Goal: Task Accomplishment & Management: Use online tool/utility

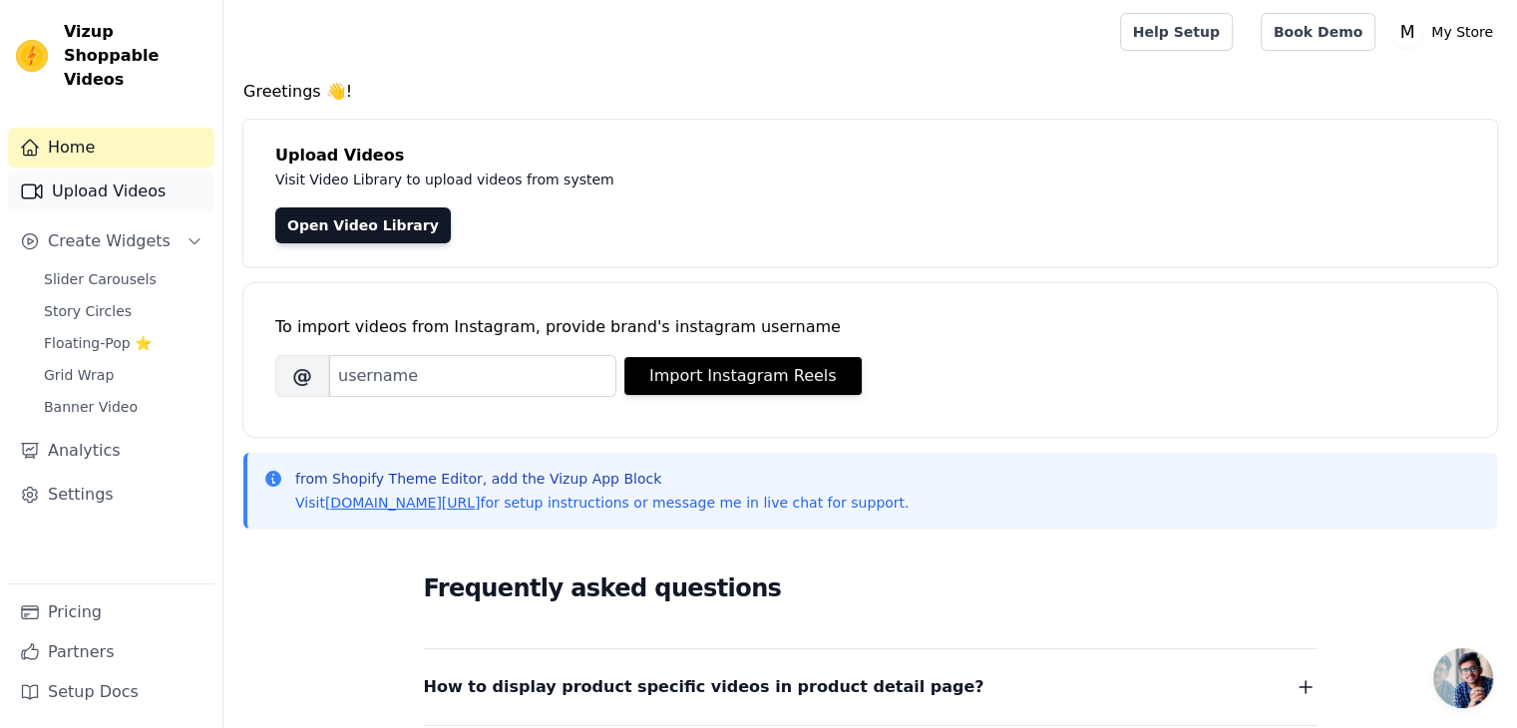
click at [99, 172] on link "Upload Videos" at bounding box center [111, 192] width 206 height 40
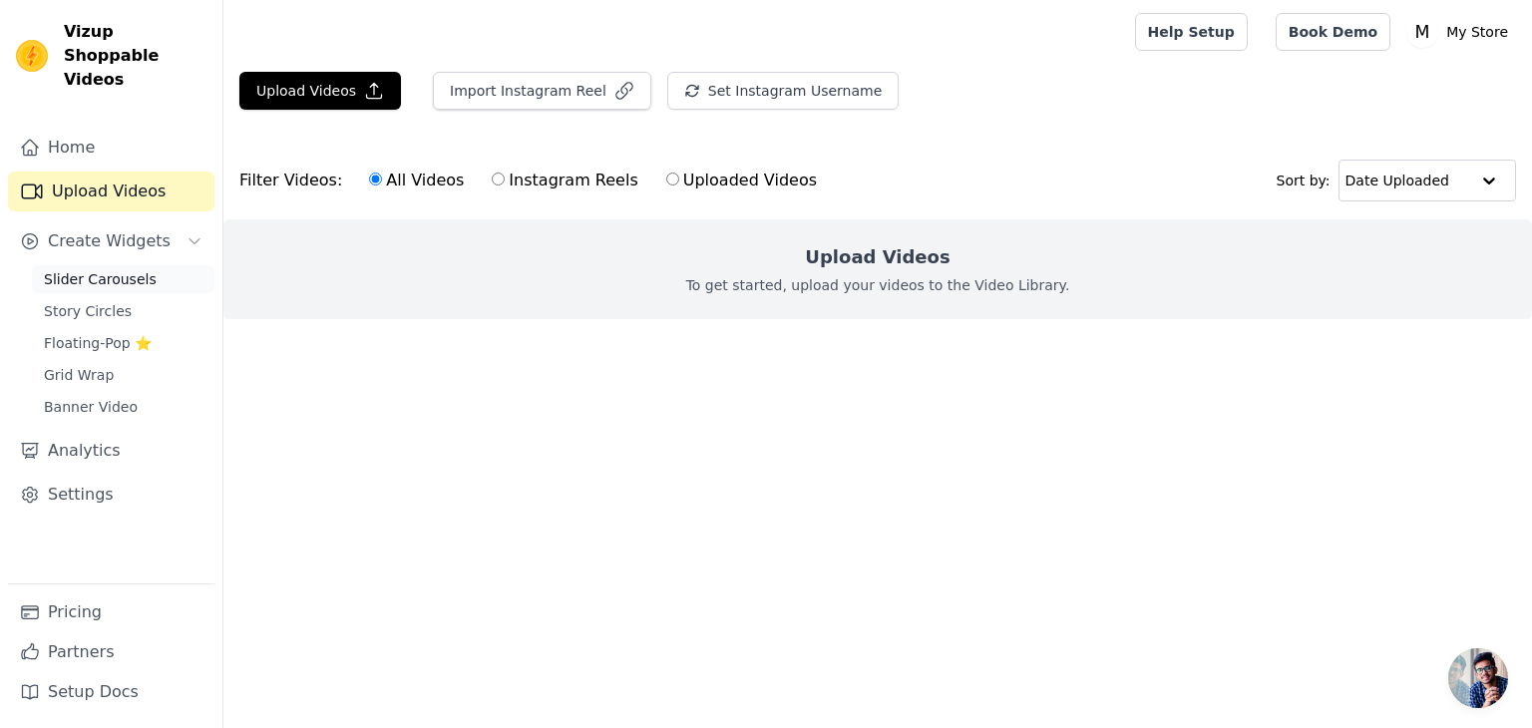
click at [88, 269] on span "Slider Carousels" at bounding box center [100, 279] width 113 height 20
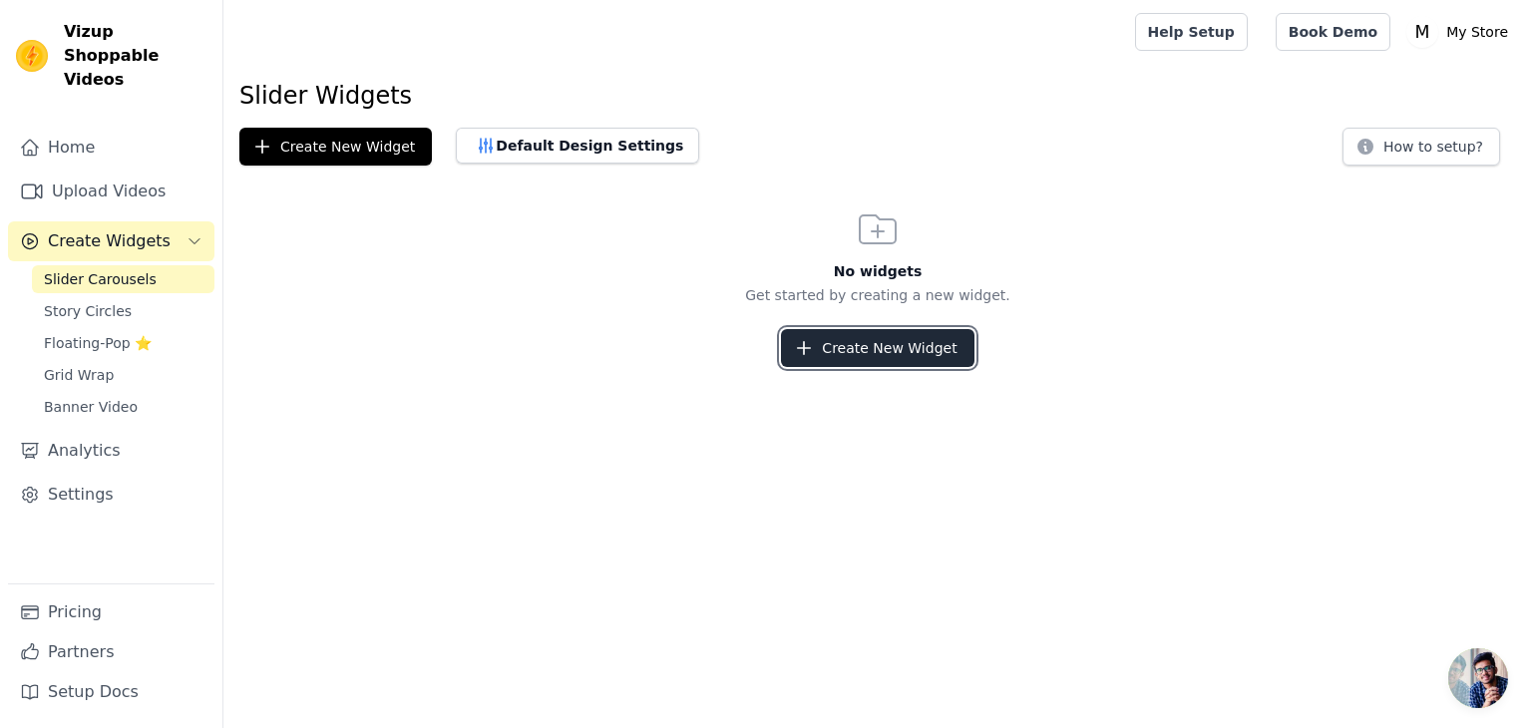
click at [814, 340] on icon "button" at bounding box center [804, 348] width 20 height 20
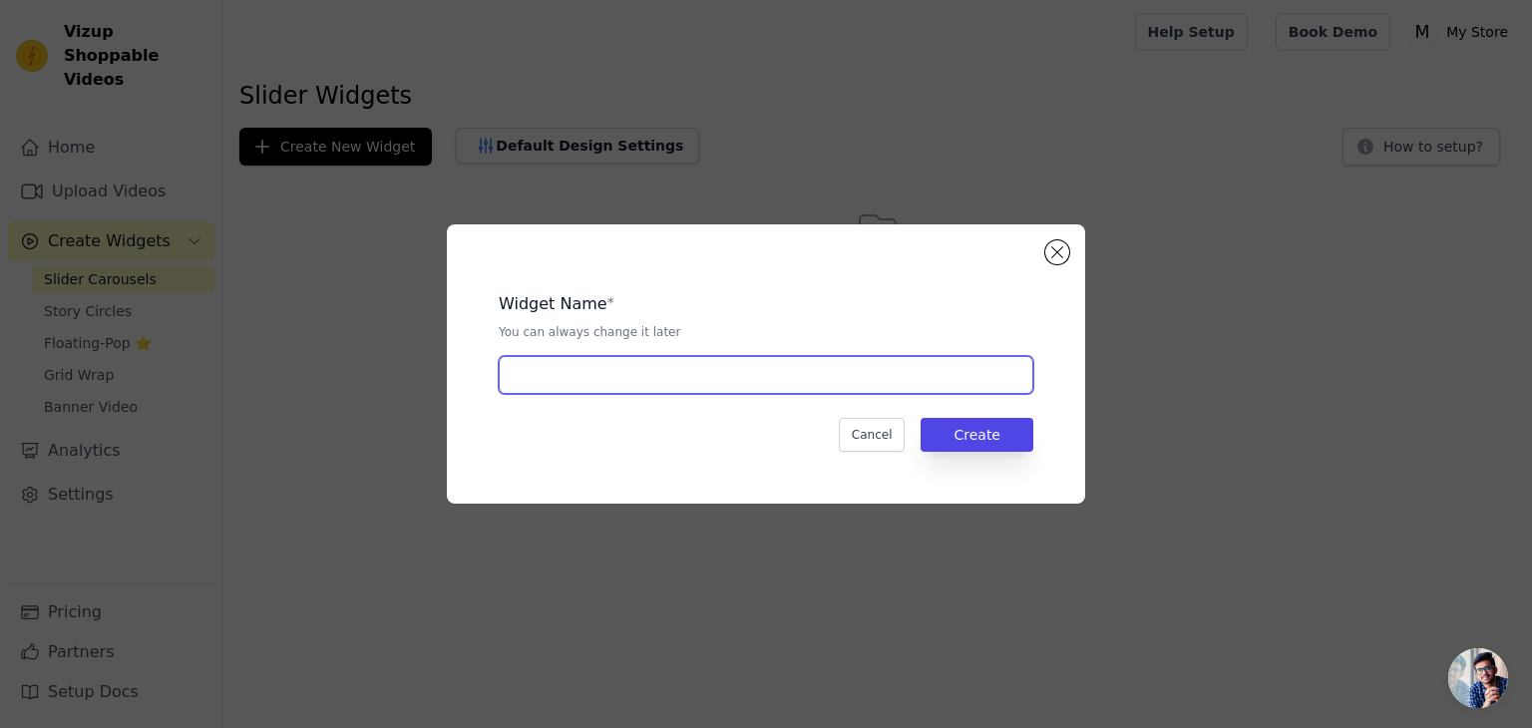
click at [684, 384] on input "text" at bounding box center [766, 375] width 535 height 38
type input "video"
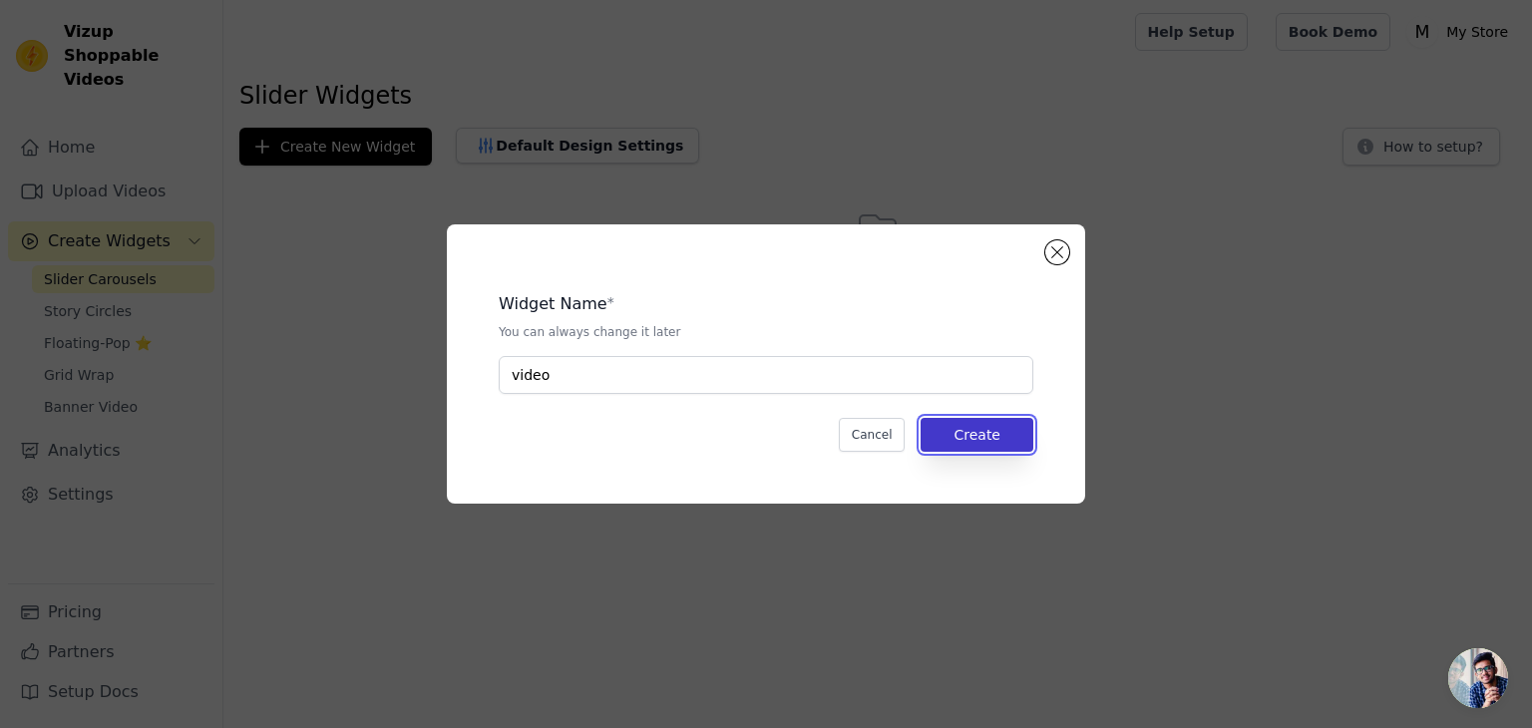
click at [997, 440] on button "Create" at bounding box center [977, 435] width 113 height 34
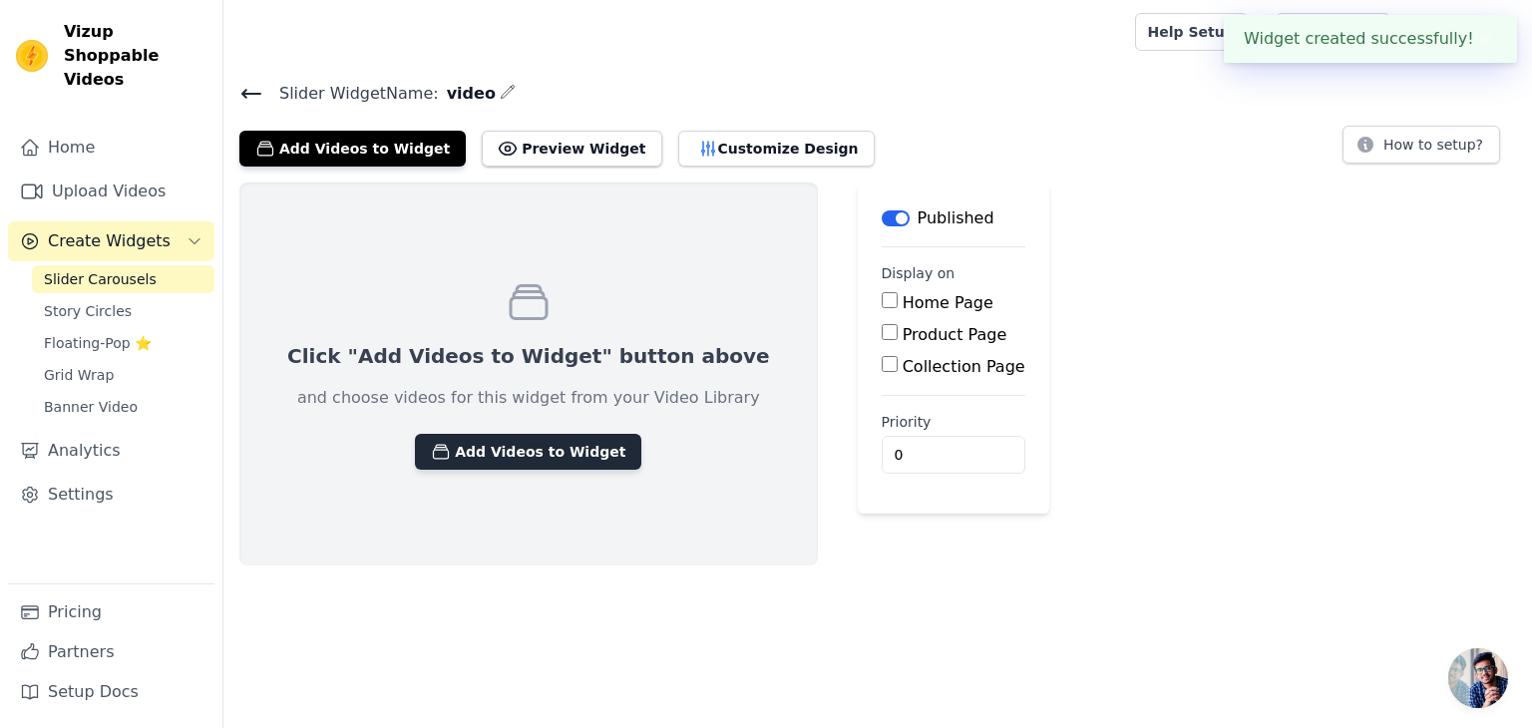
click at [563, 444] on button "Add Videos to Widget" at bounding box center [528, 452] width 226 height 36
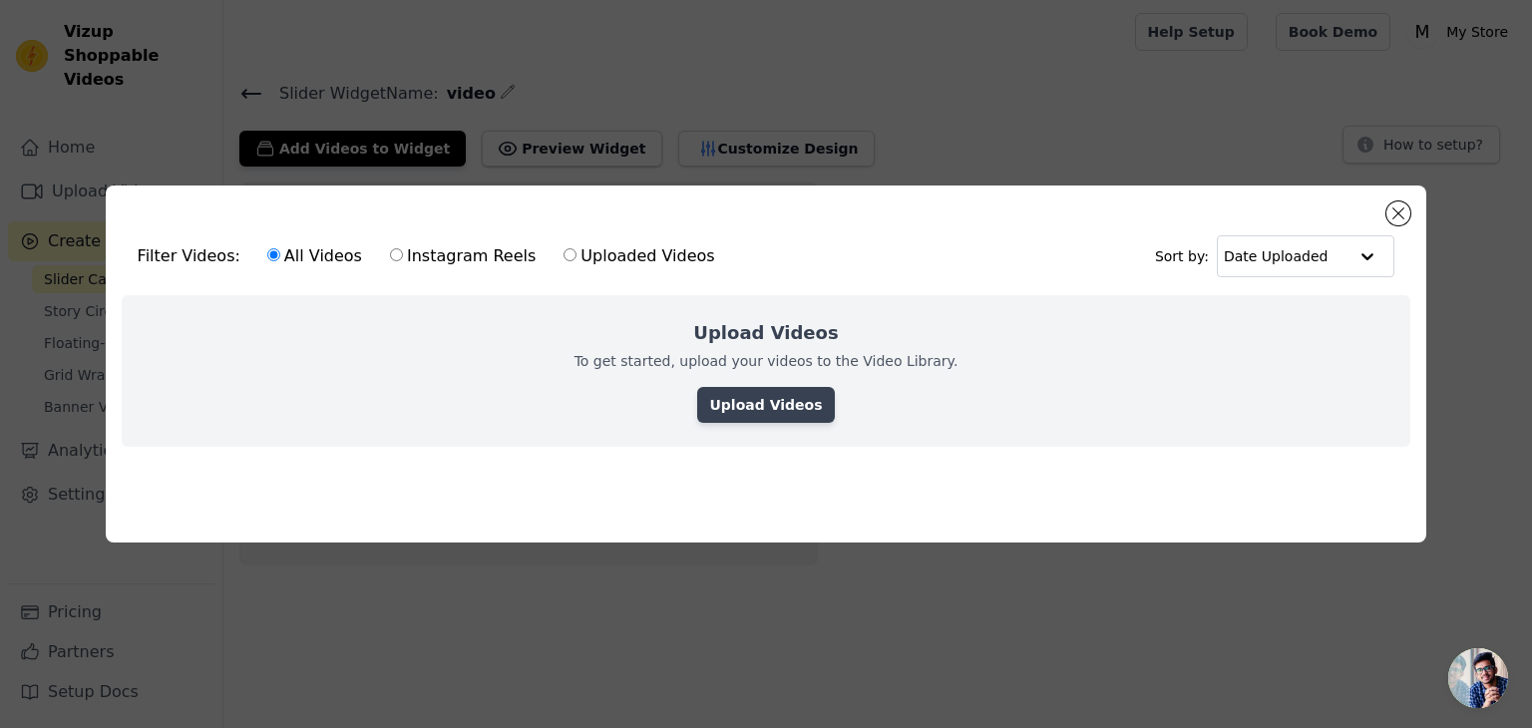
click at [751, 394] on link "Upload Videos" at bounding box center [765, 405] width 137 height 36
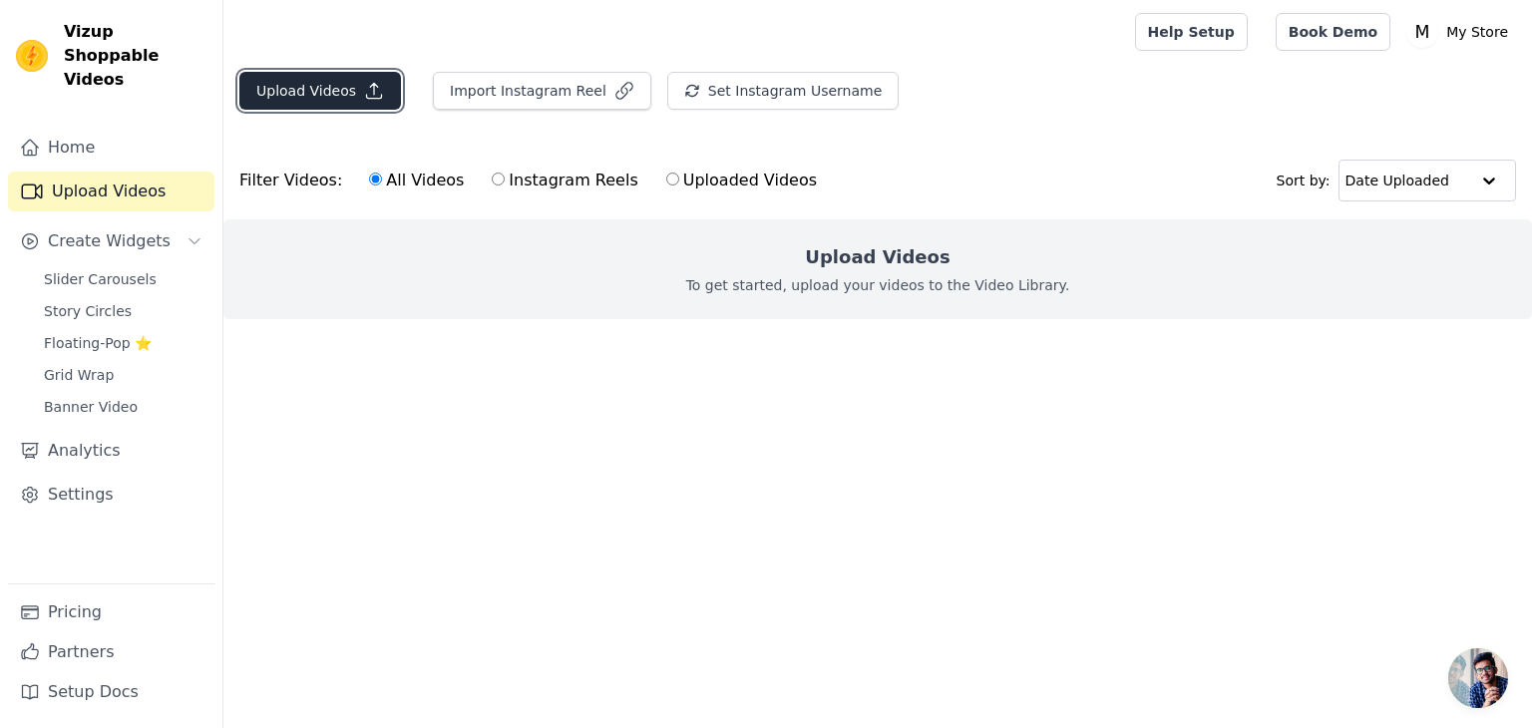
click at [319, 88] on button "Upload Videos" at bounding box center [320, 91] width 162 height 38
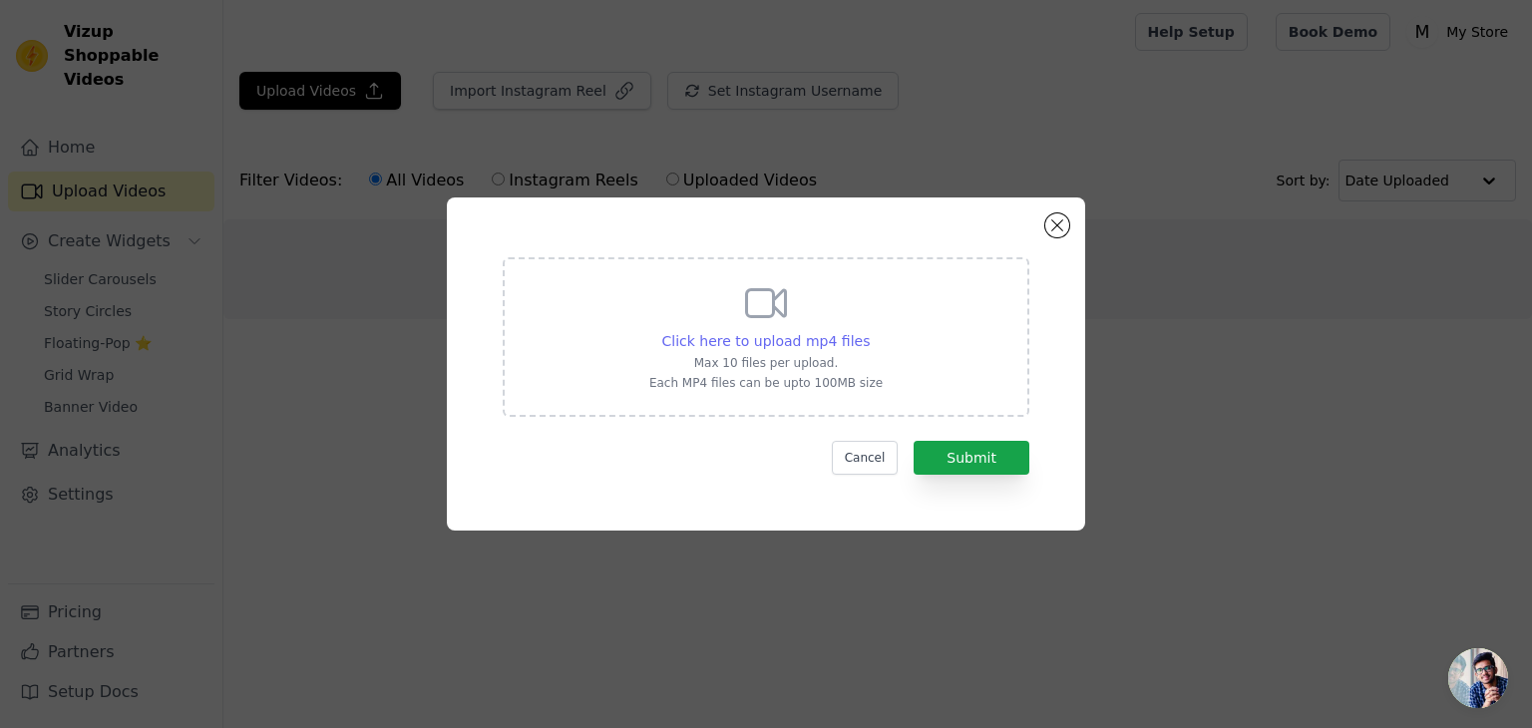
click at [746, 337] on span "Click here to upload mp4 files" at bounding box center [766, 341] width 208 height 16
click at [869, 331] on input "Click here to upload mp4 files Max 10 files per upload. Each MP4 files can be u…" at bounding box center [869, 330] width 1 height 1
type input "C:\fakepath\smotthie.mp4"
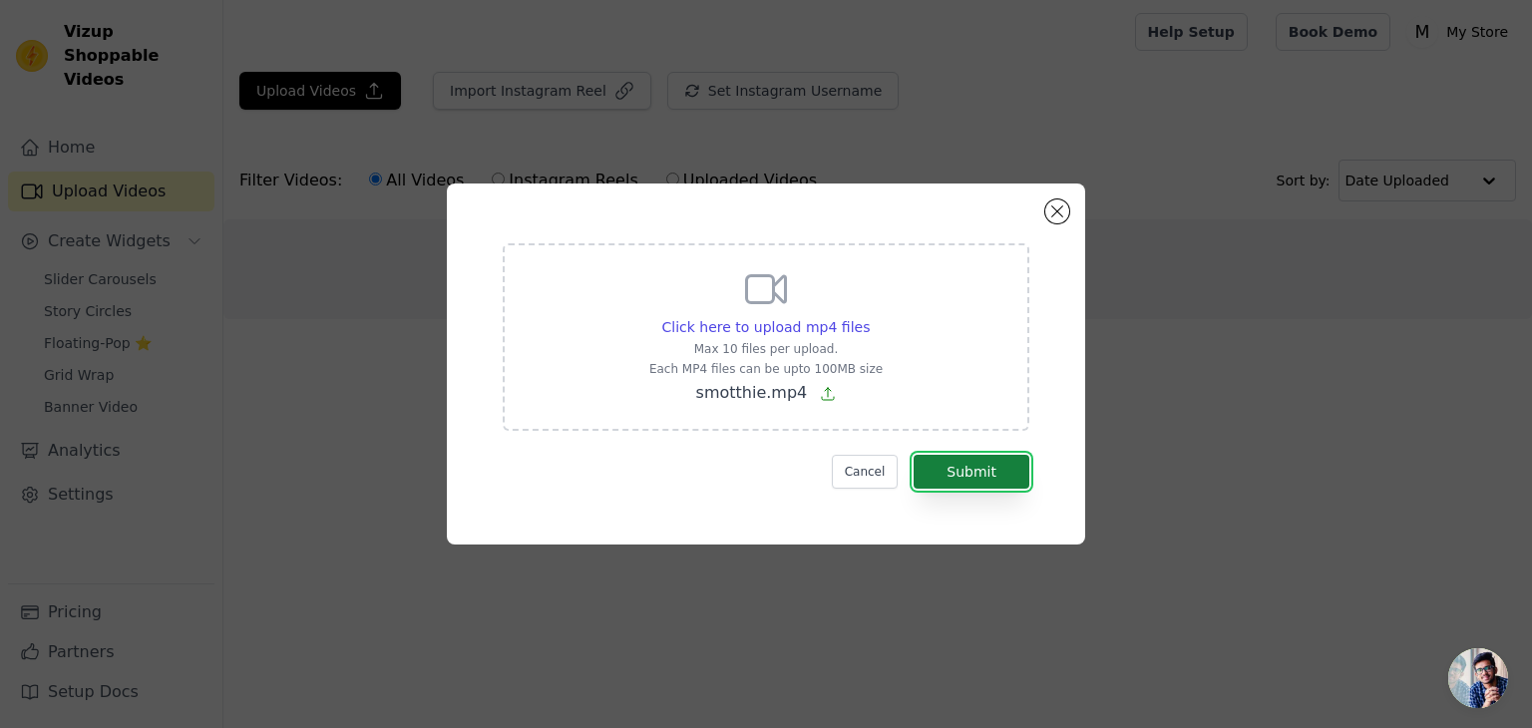
click at [1009, 483] on button "Submit" at bounding box center [972, 472] width 116 height 34
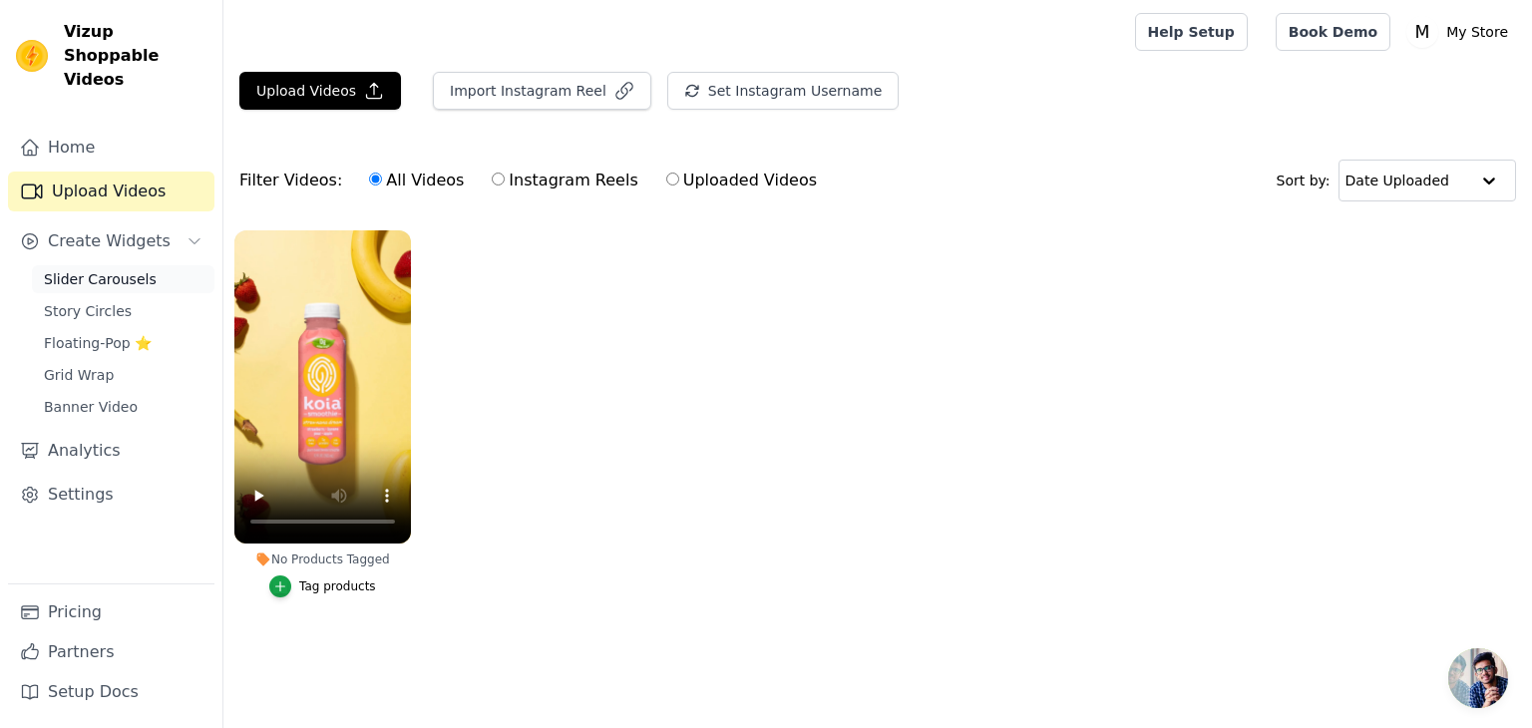
click at [101, 269] on span "Slider Carousels" at bounding box center [100, 279] width 113 height 20
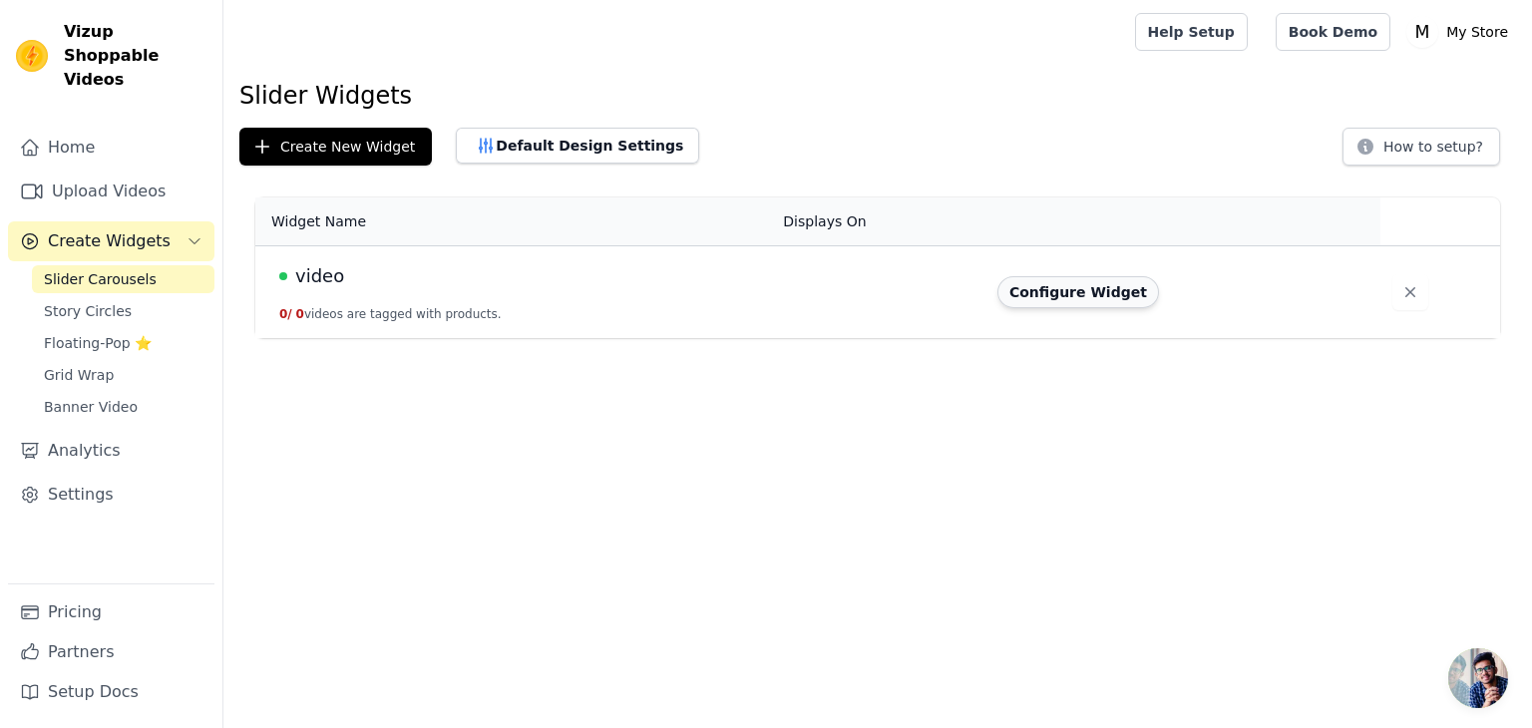
click at [1046, 301] on button "Configure Widget" at bounding box center [1078, 292] width 162 height 32
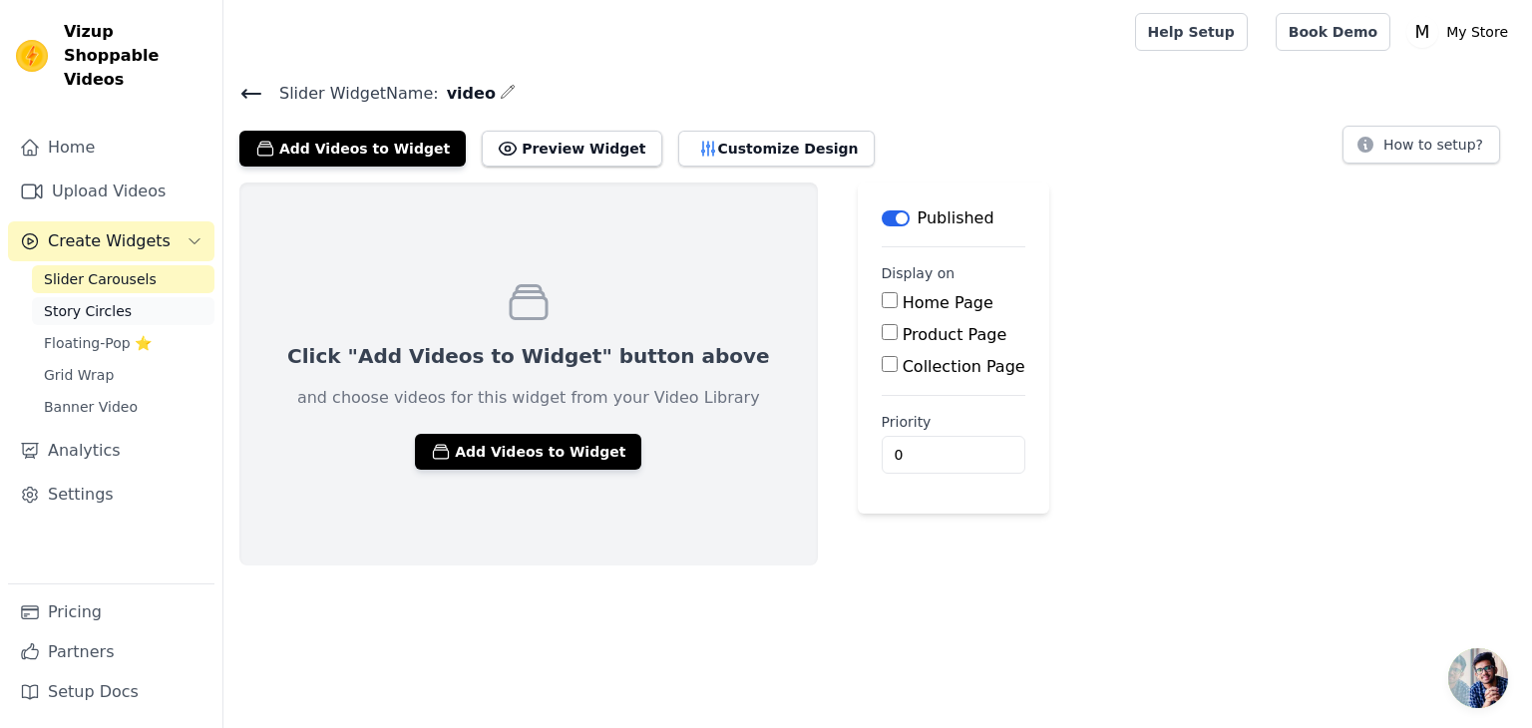
click at [80, 301] on span "Story Circles" at bounding box center [88, 311] width 88 height 20
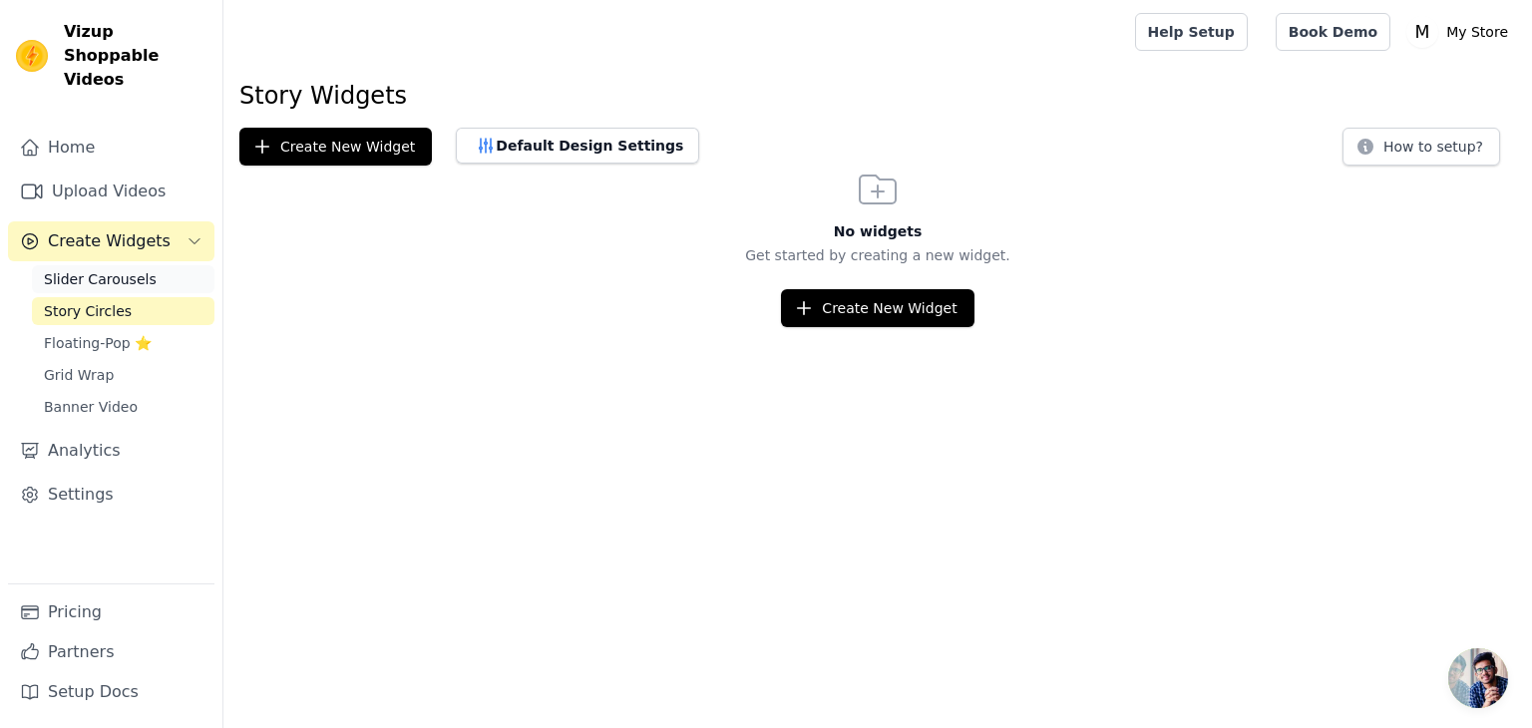
click at [87, 269] on span "Slider Carousels" at bounding box center [100, 279] width 113 height 20
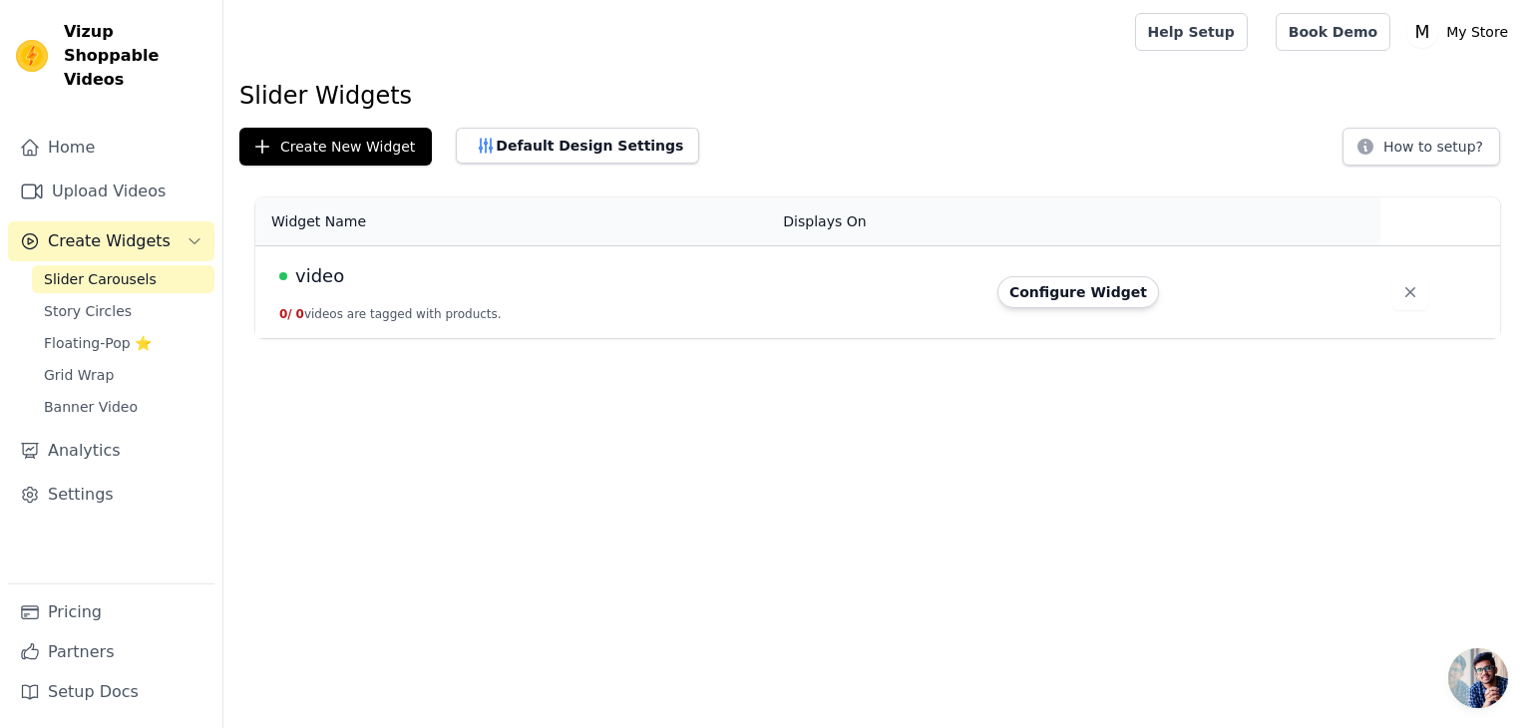
click at [304, 268] on span "video" at bounding box center [319, 276] width 49 height 28
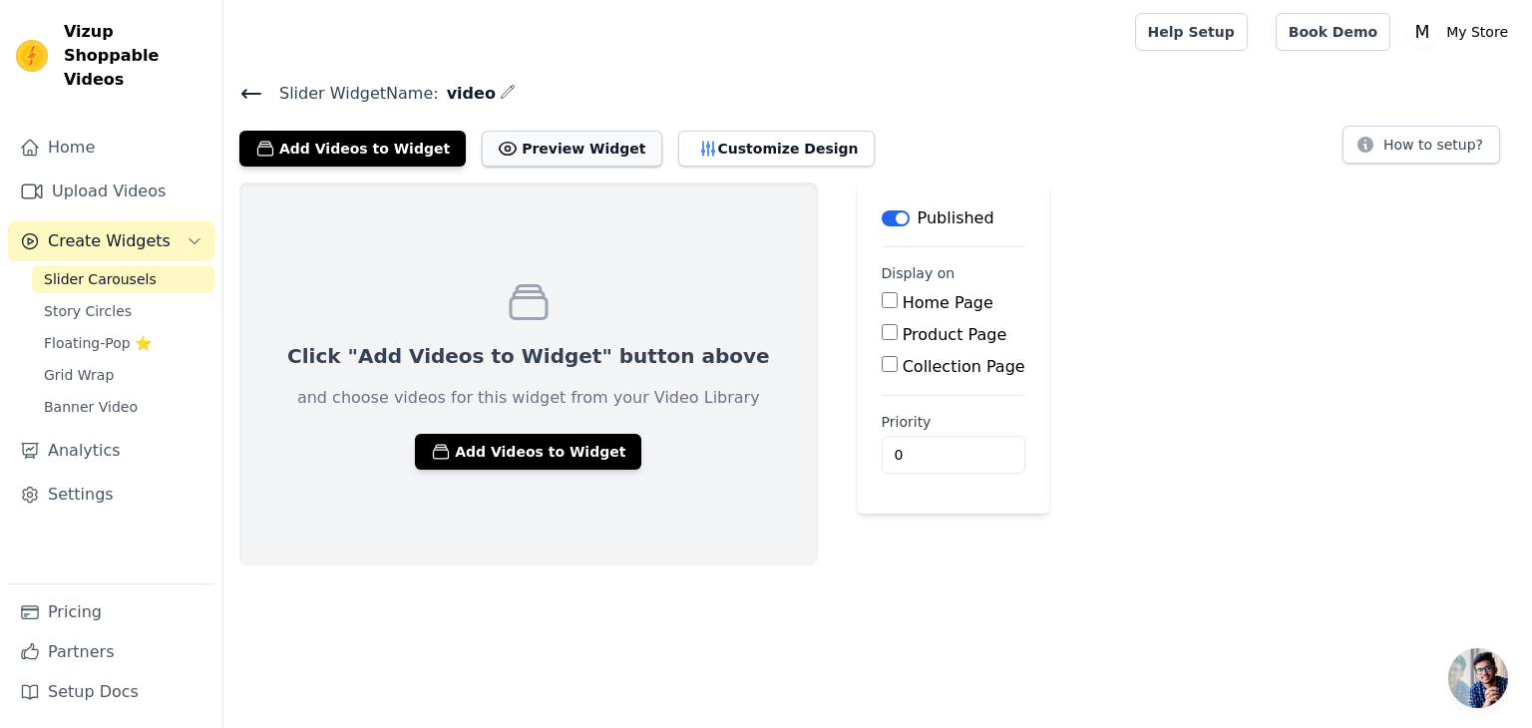
click at [503, 153] on button "Preview Widget" at bounding box center [572, 149] width 180 height 36
click at [524, 453] on button "Add Videos to Widget" at bounding box center [528, 452] width 226 height 36
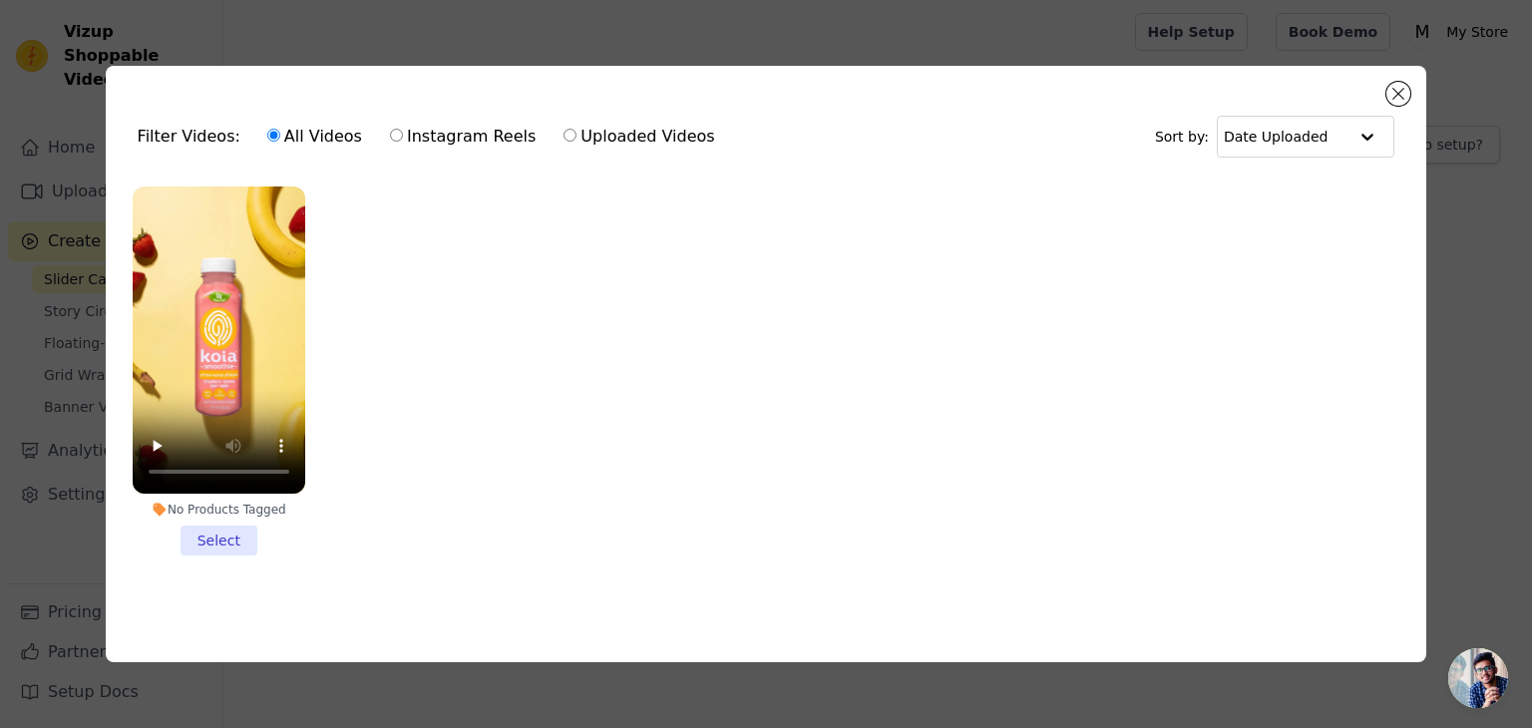
click at [231, 532] on li "No Products Tagged Select" at bounding box center [219, 371] width 173 height 369
click at [0, 0] on input "No Products Tagged Select" at bounding box center [0, 0] width 0 height 0
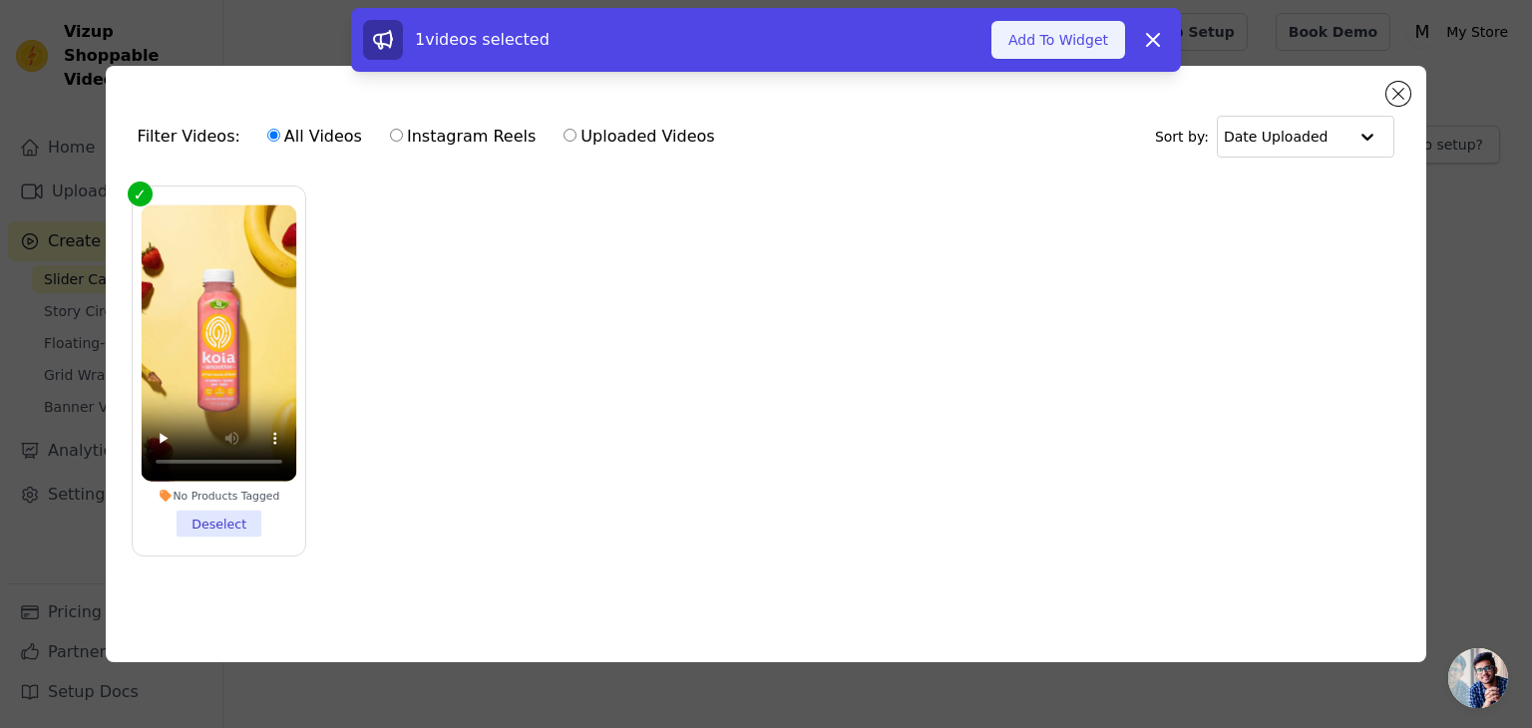
click at [1072, 46] on button "Add To Widget" at bounding box center [1058, 40] width 134 height 38
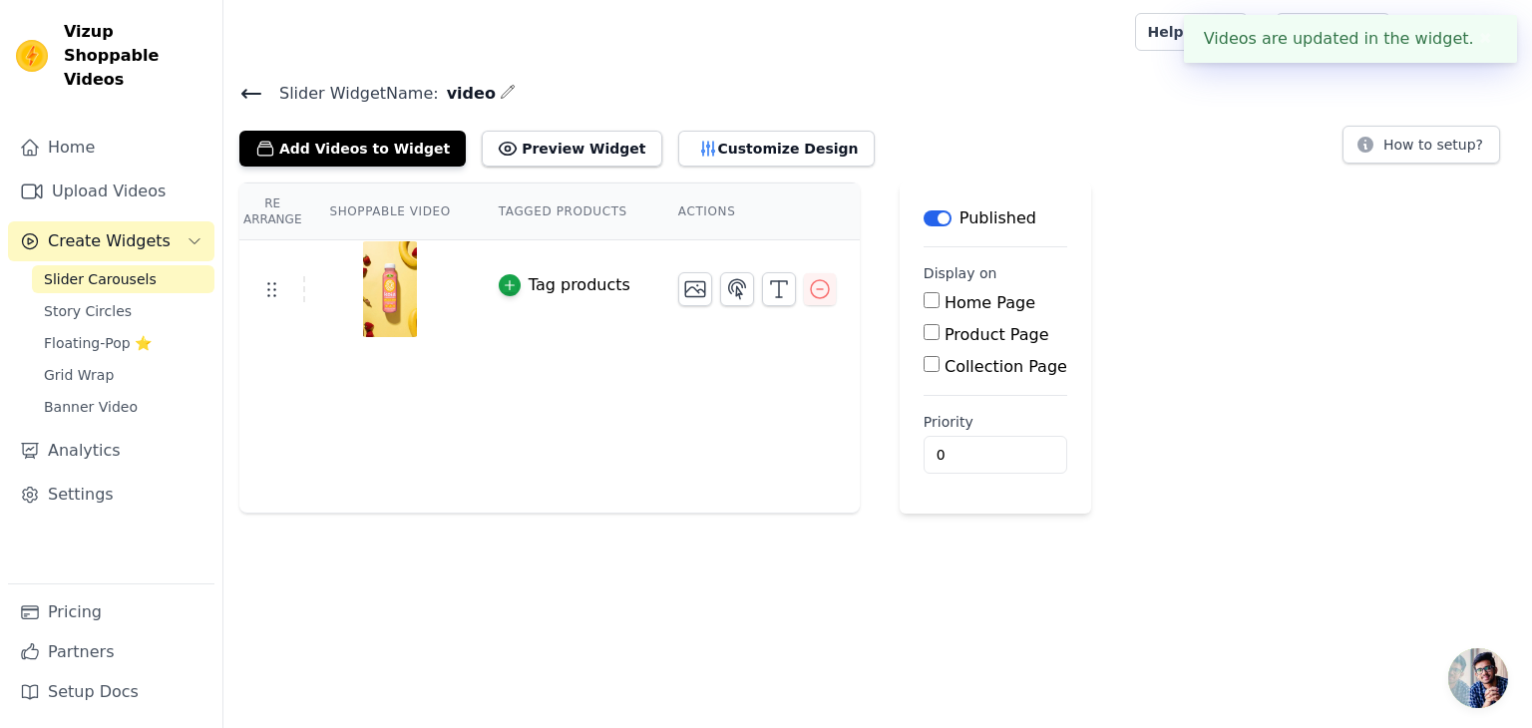
click at [550, 280] on div "Tag products" at bounding box center [580, 285] width 102 height 24
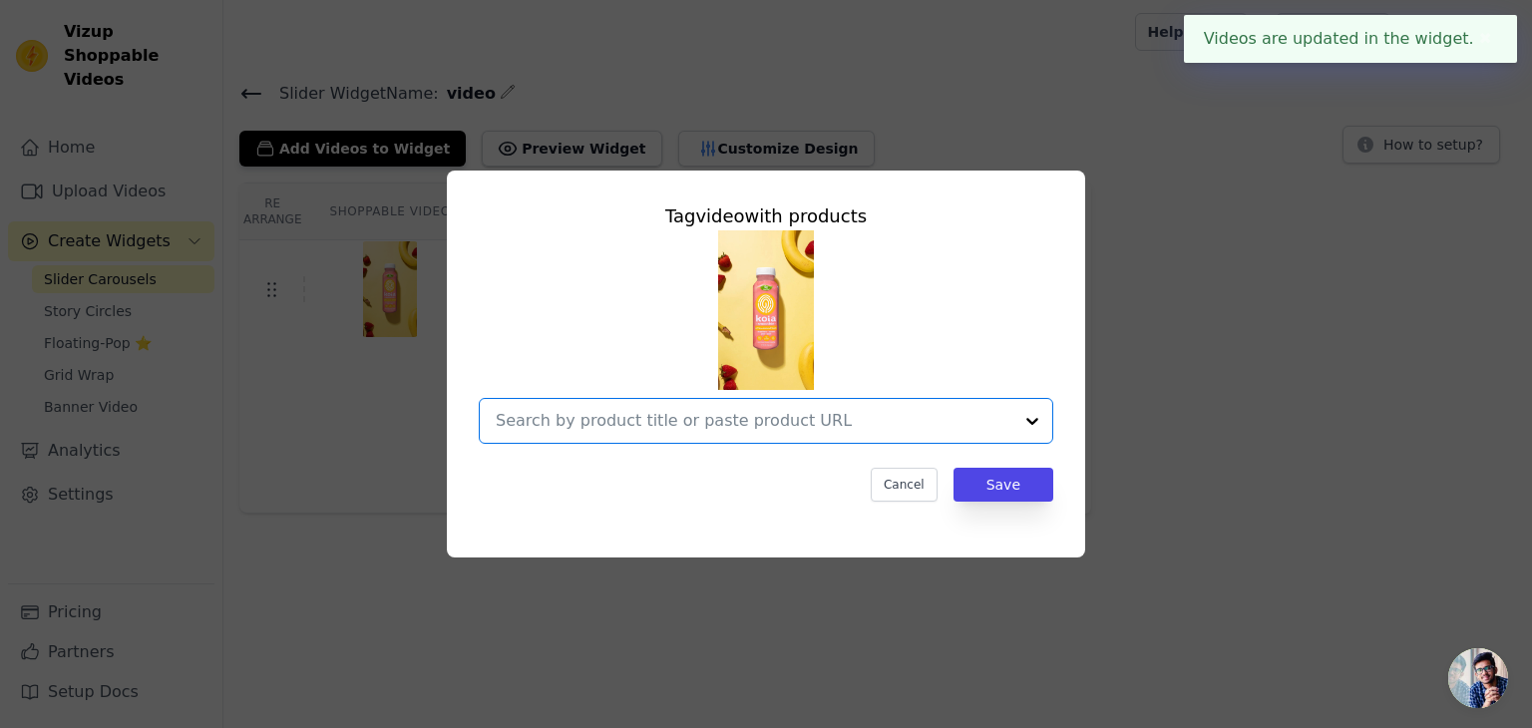
click at [782, 412] on input "text" at bounding box center [754, 421] width 517 height 24
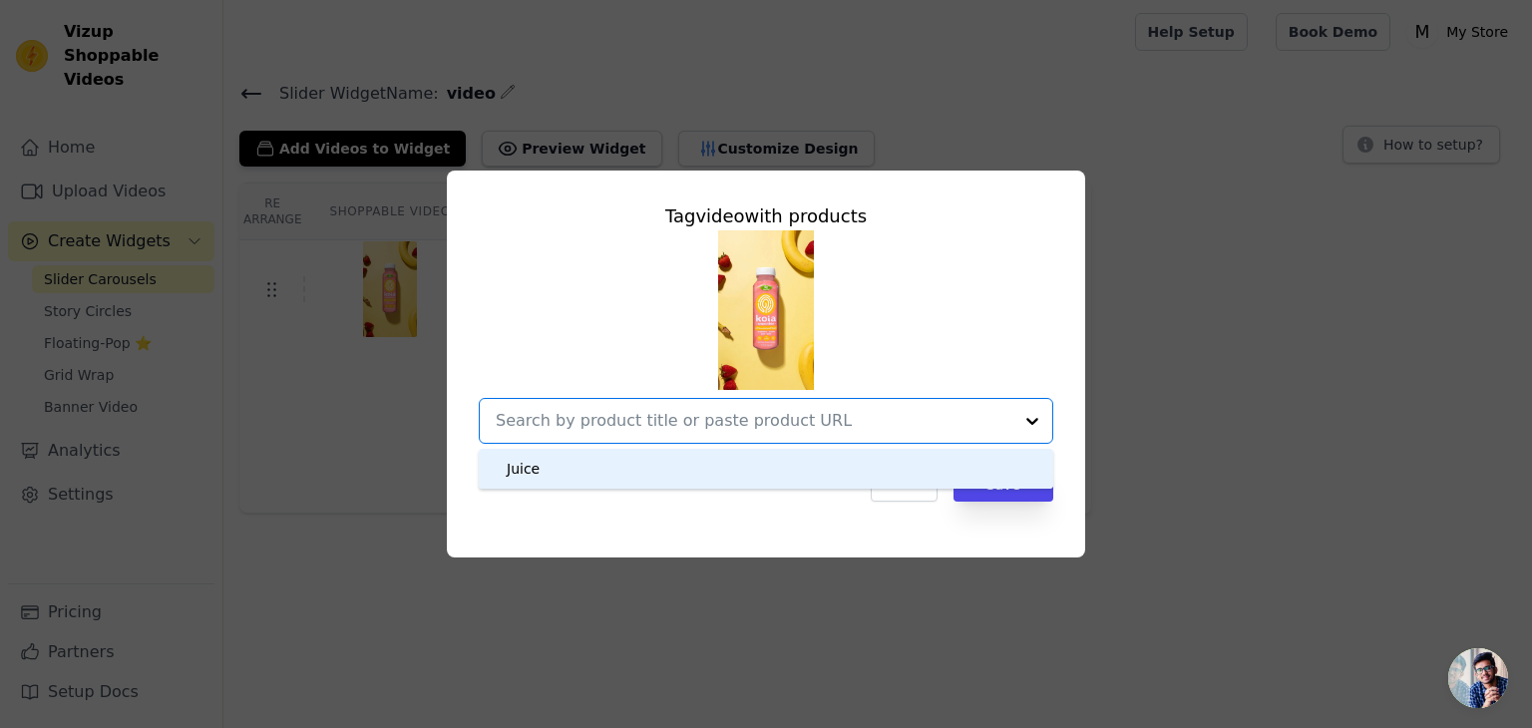
click at [615, 483] on div "Juice" at bounding box center [766, 469] width 535 height 40
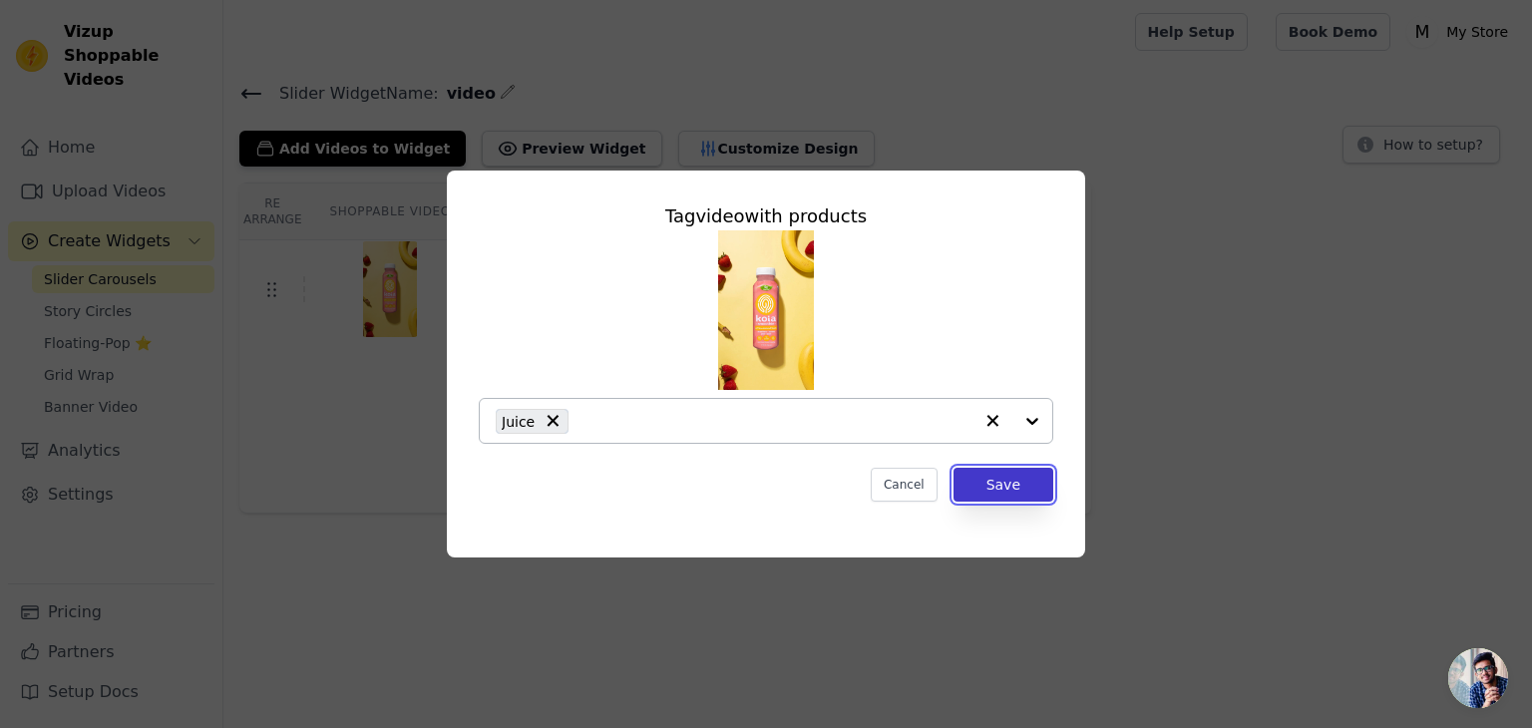
click at [1015, 487] on button "Save" at bounding box center [1003, 485] width 100 height 34
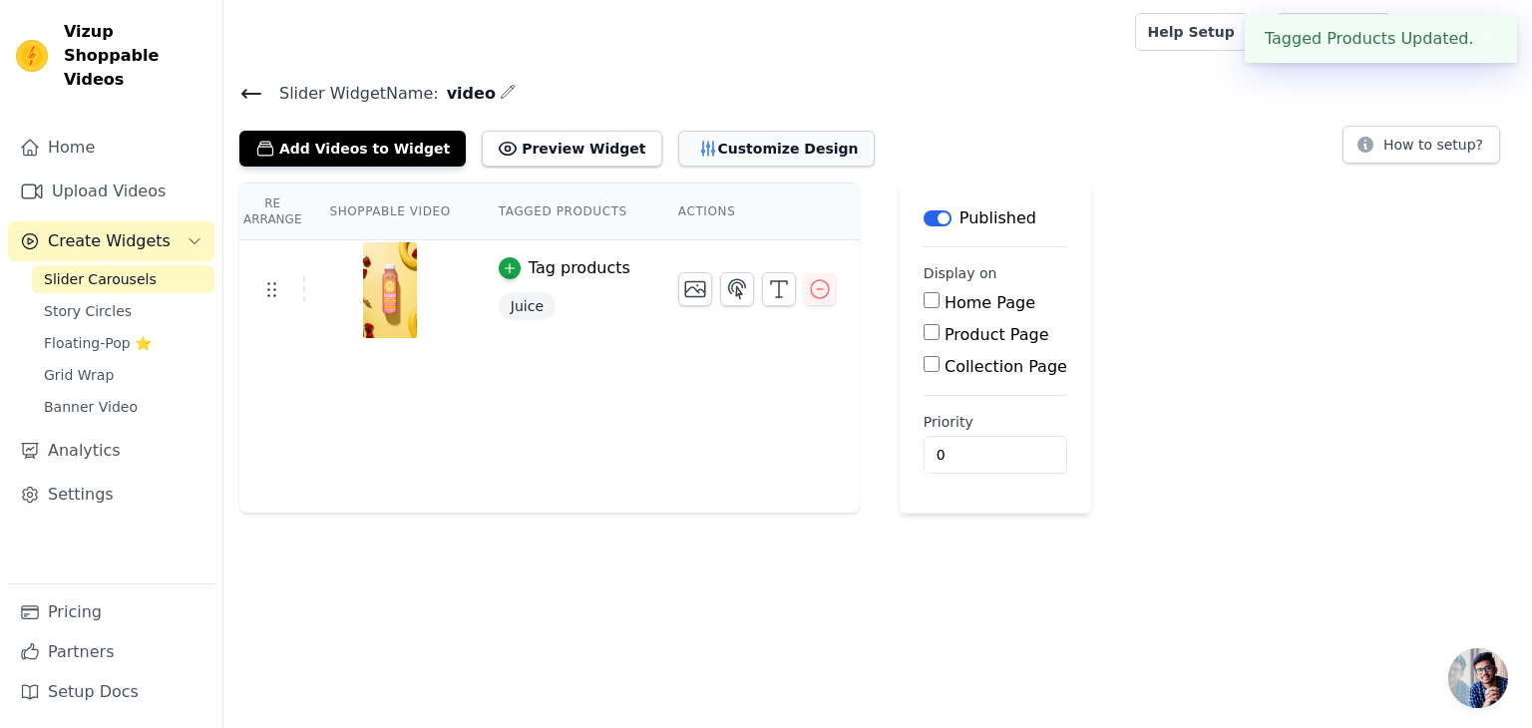
click at [700, 146] on button "Customize Design" at bounding box center [776, 149] width 196 height 36
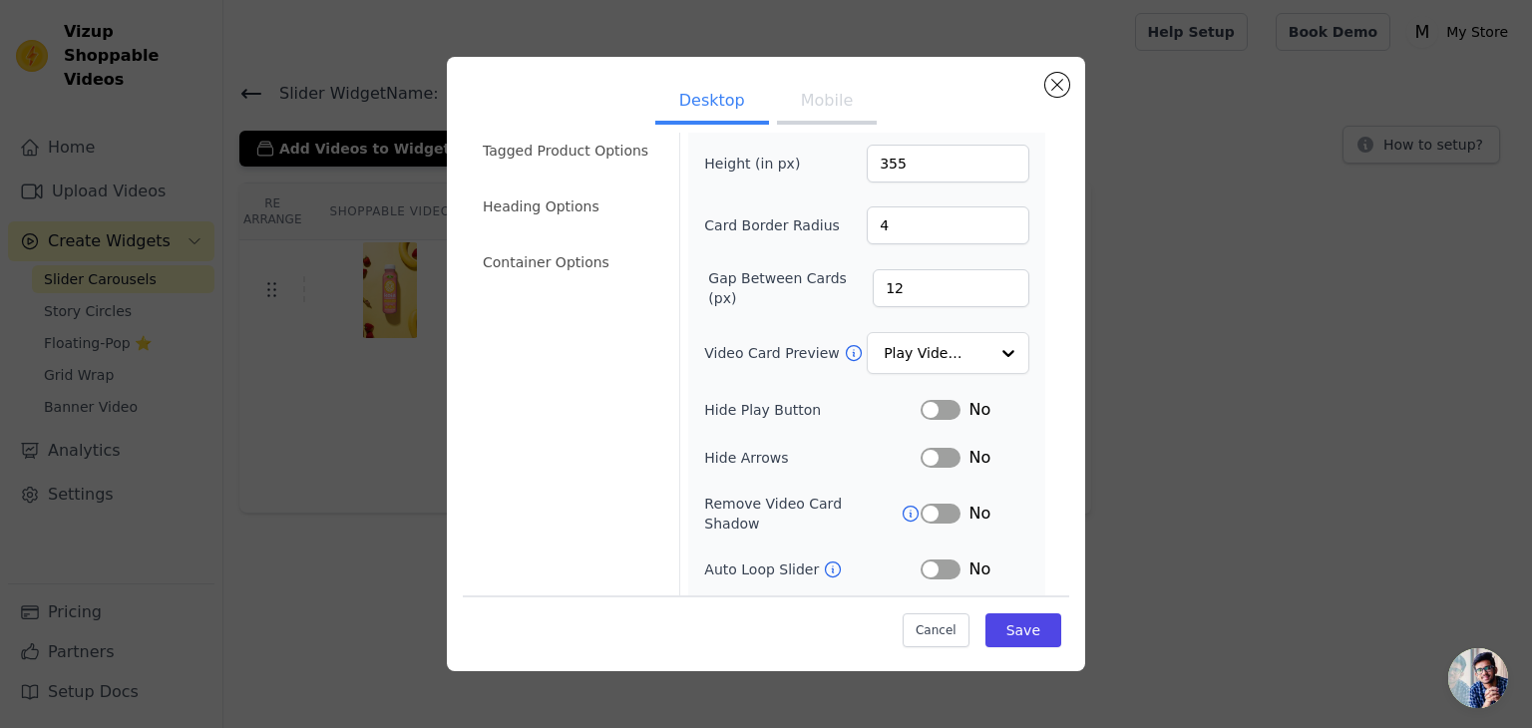
scroll to position [156, 0]
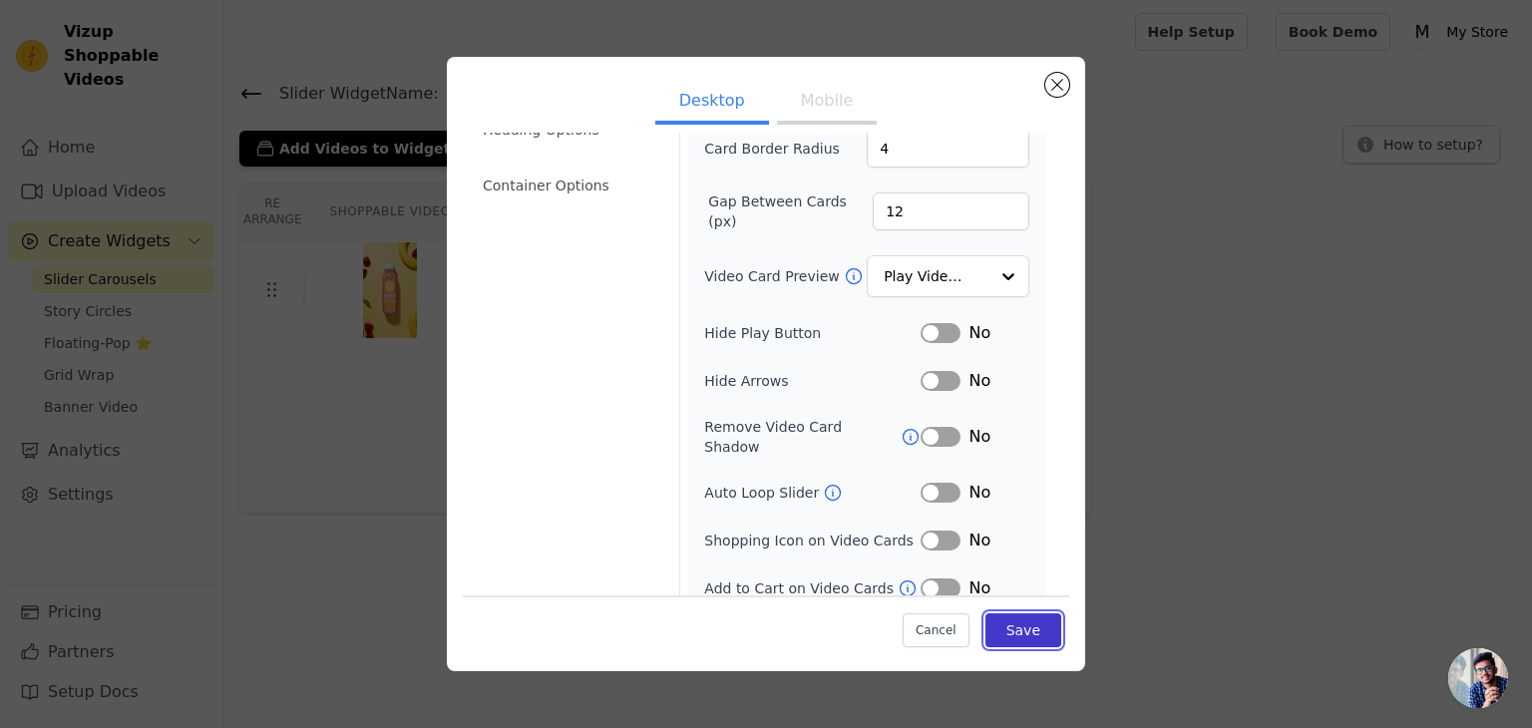
click at [1031, 628] on button "Save" at bounding box center [1023, 630] width 76 height 34
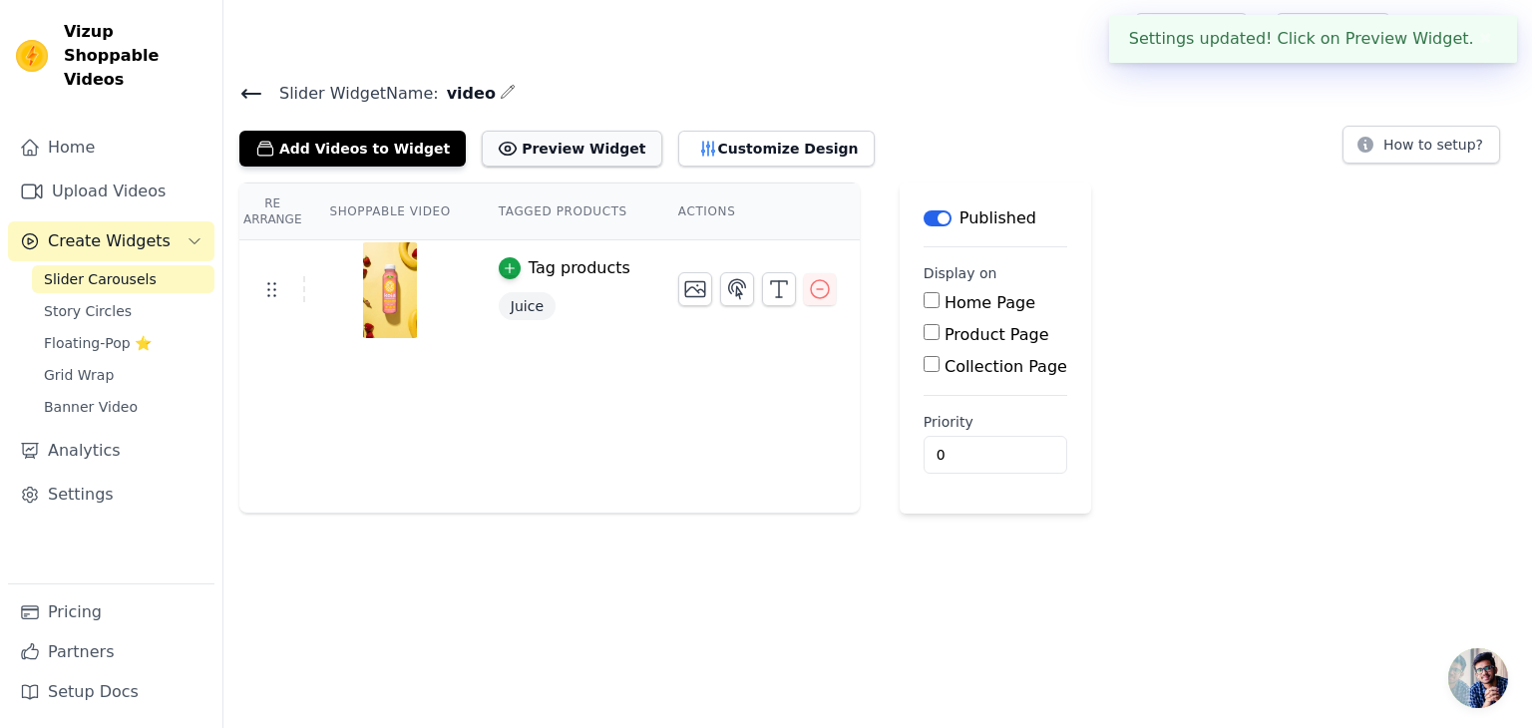
click at [525, 137] on button "Preview Widget" at bounding box center [572, 149] width 180 height 36
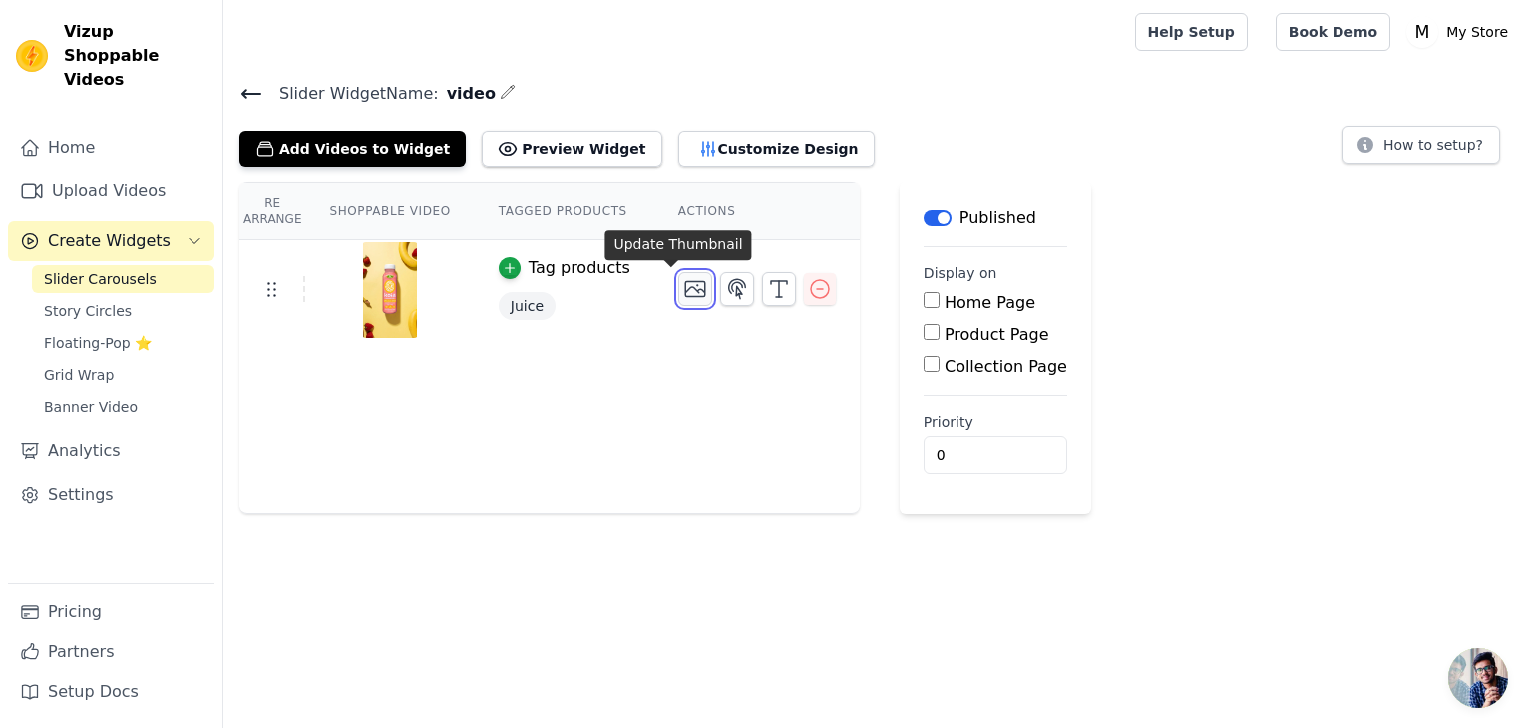
click at [683, 284] on icon "button" at bounding box center [695, 289] width 24 height 24
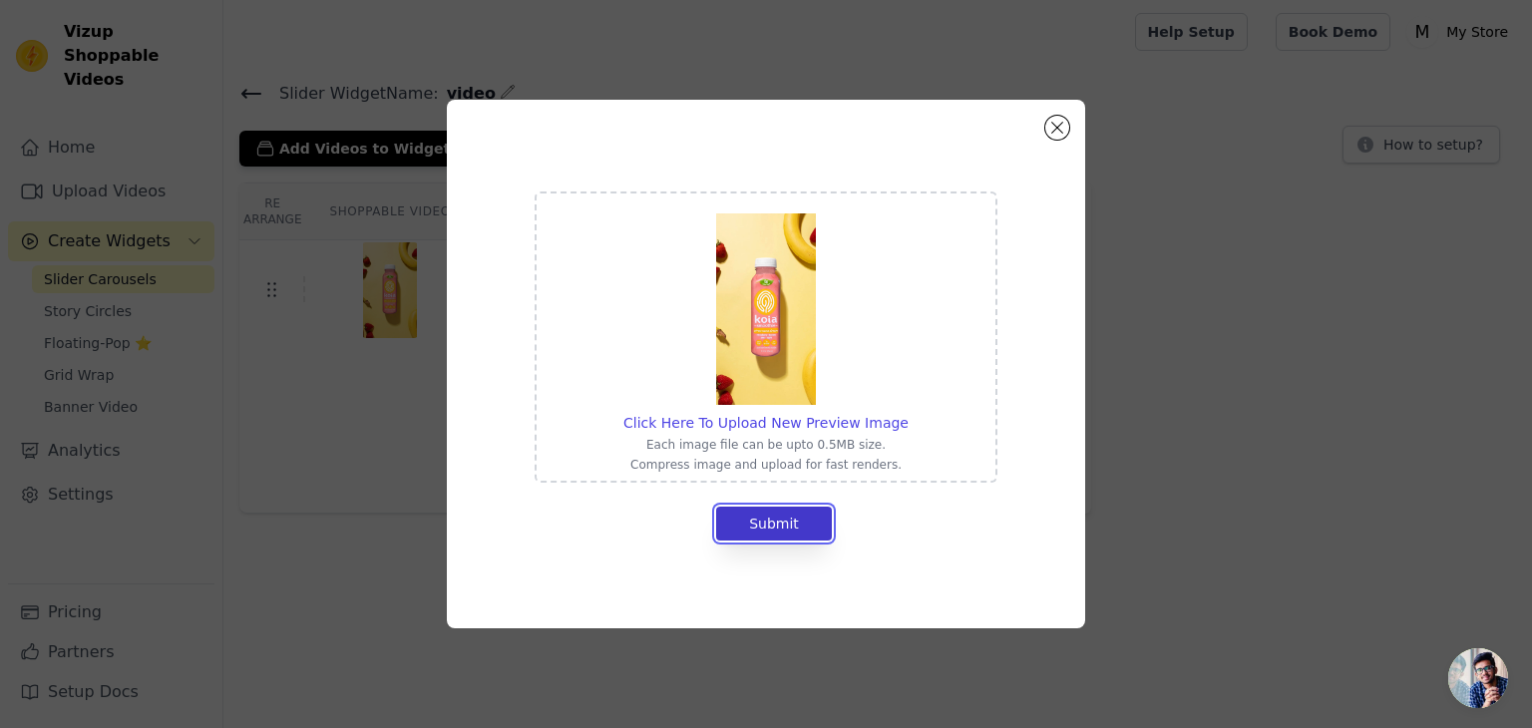
click at [791, 514] on button "Submit" at bounding box center [774, 524] width 116 height 34
click at [1059, 133] on button "Close modal" at bounding box center [1057, 128] width 24 height 24
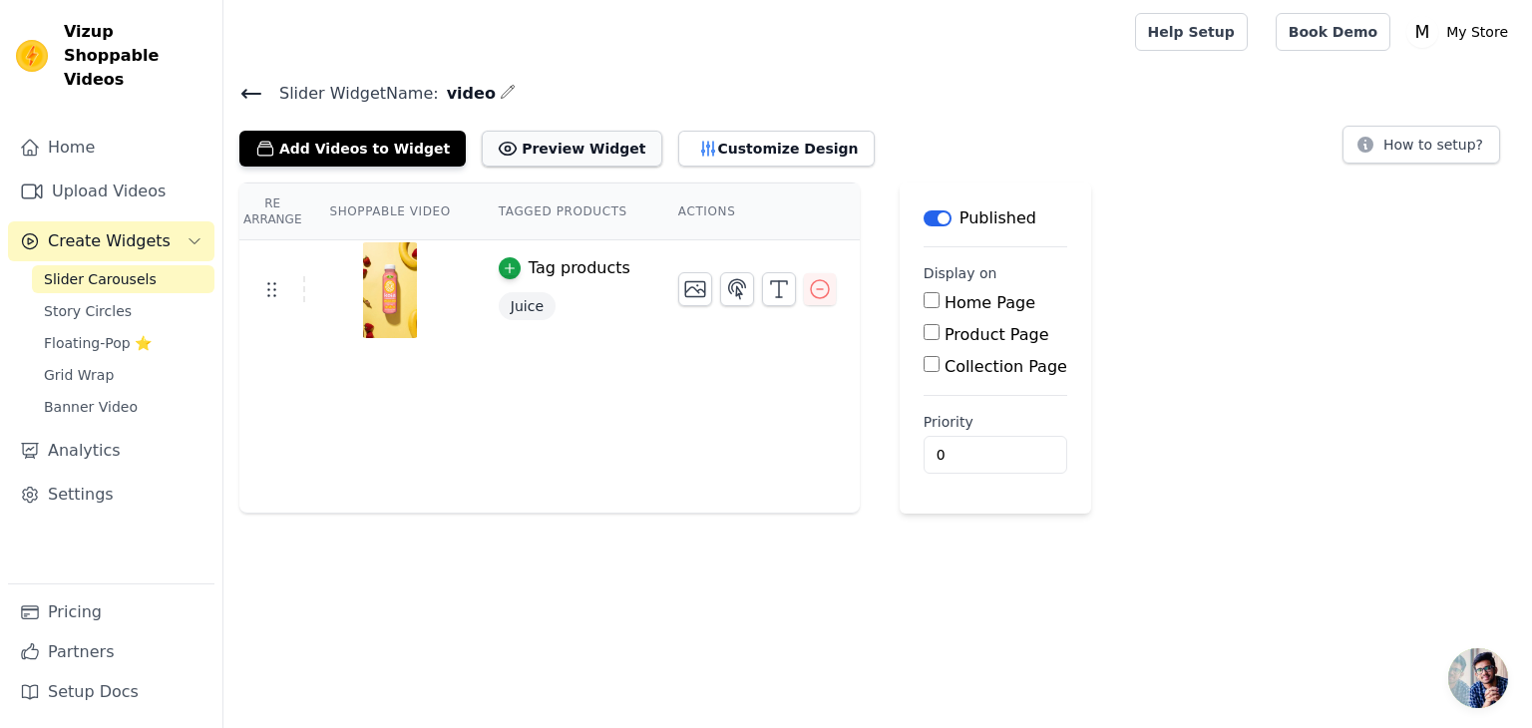
click at [499, 152] on button "Preview Widget" at bounding box center [572, 149] width 180 height 36
click at [487, 145] on button "Preview Widget" at bounding box center [572, 149] width 180 height 36
click at [102, 137] on link "Home" at bounding box center [111, 148] width 206 height 40
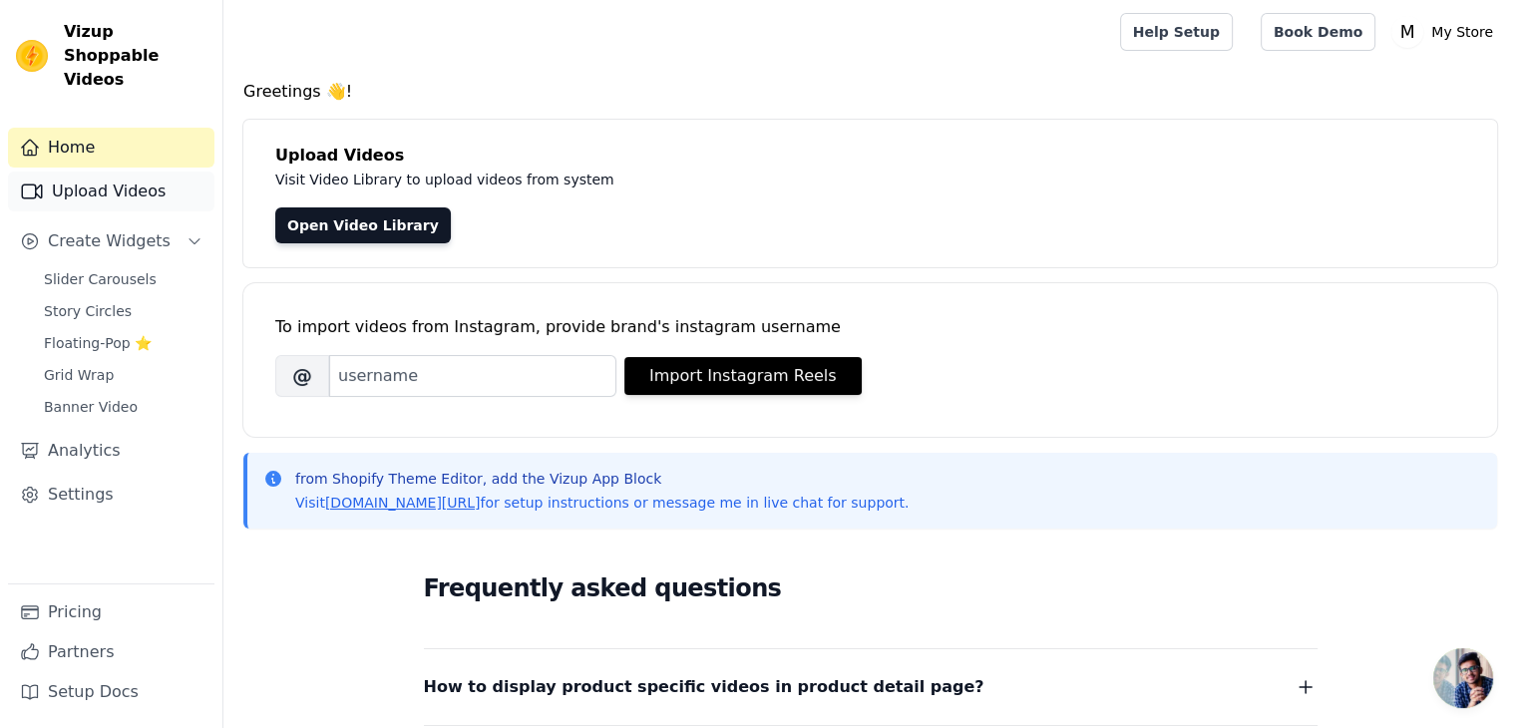
click at [112, 172] on link "Upload Videos" at bounding box center [111, 192] width 206 height 40
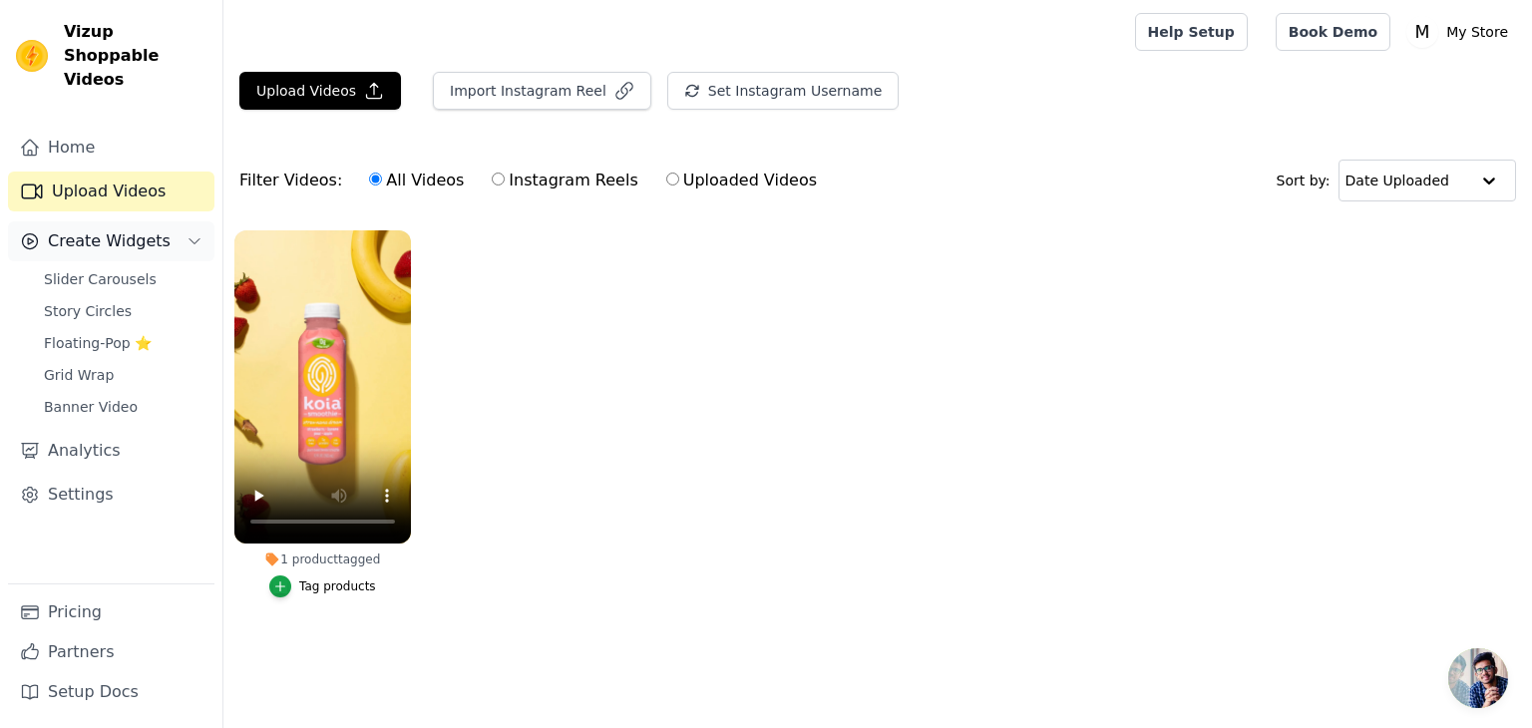
click at [110, 229] on span "Create Widgets" at bounding box center [109, 241] width 123 height 24
click at [98, 269] on span "Slider Carousels" at bounding box center [100, 279] width 113 height 20
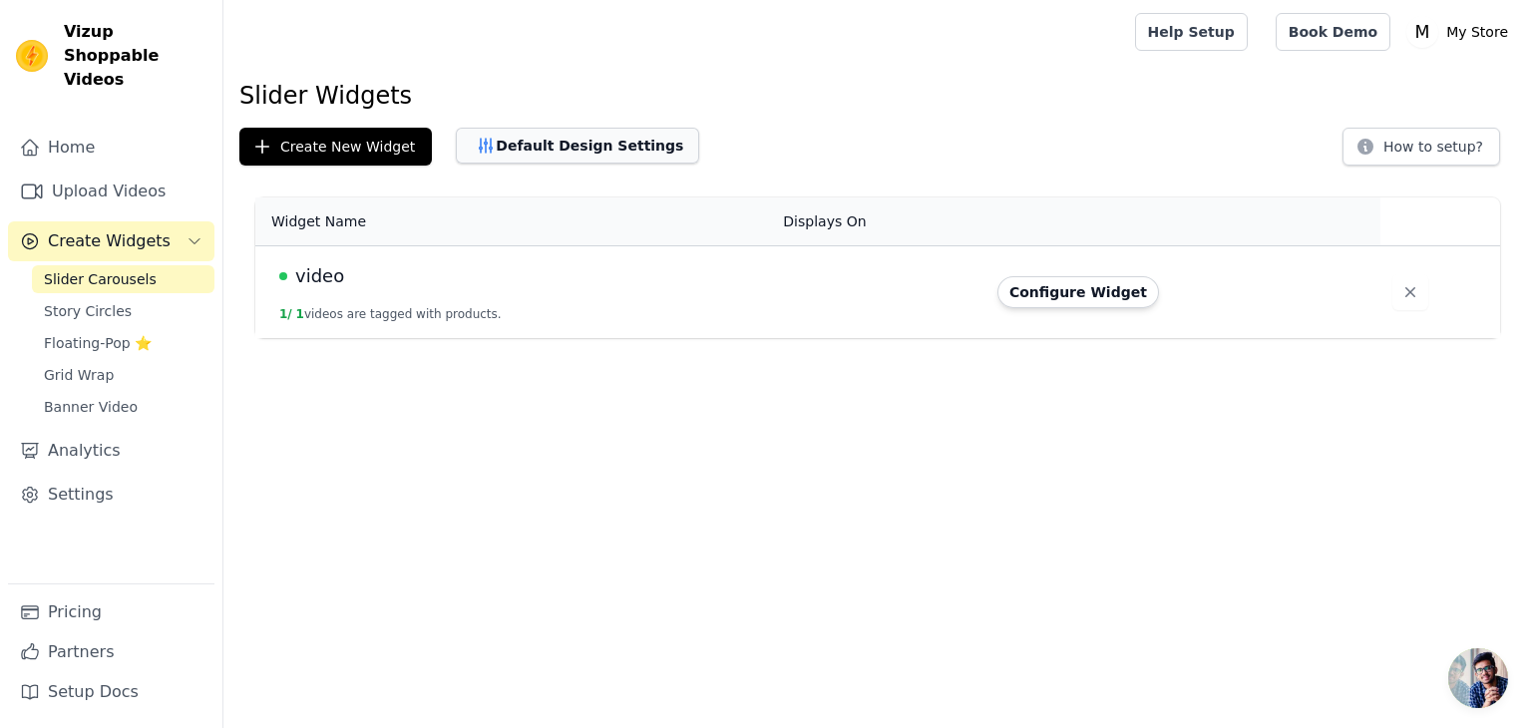
click at [536, 133] on button "Default Design Settings" at bounding box center [577, 146] width 243 height 36
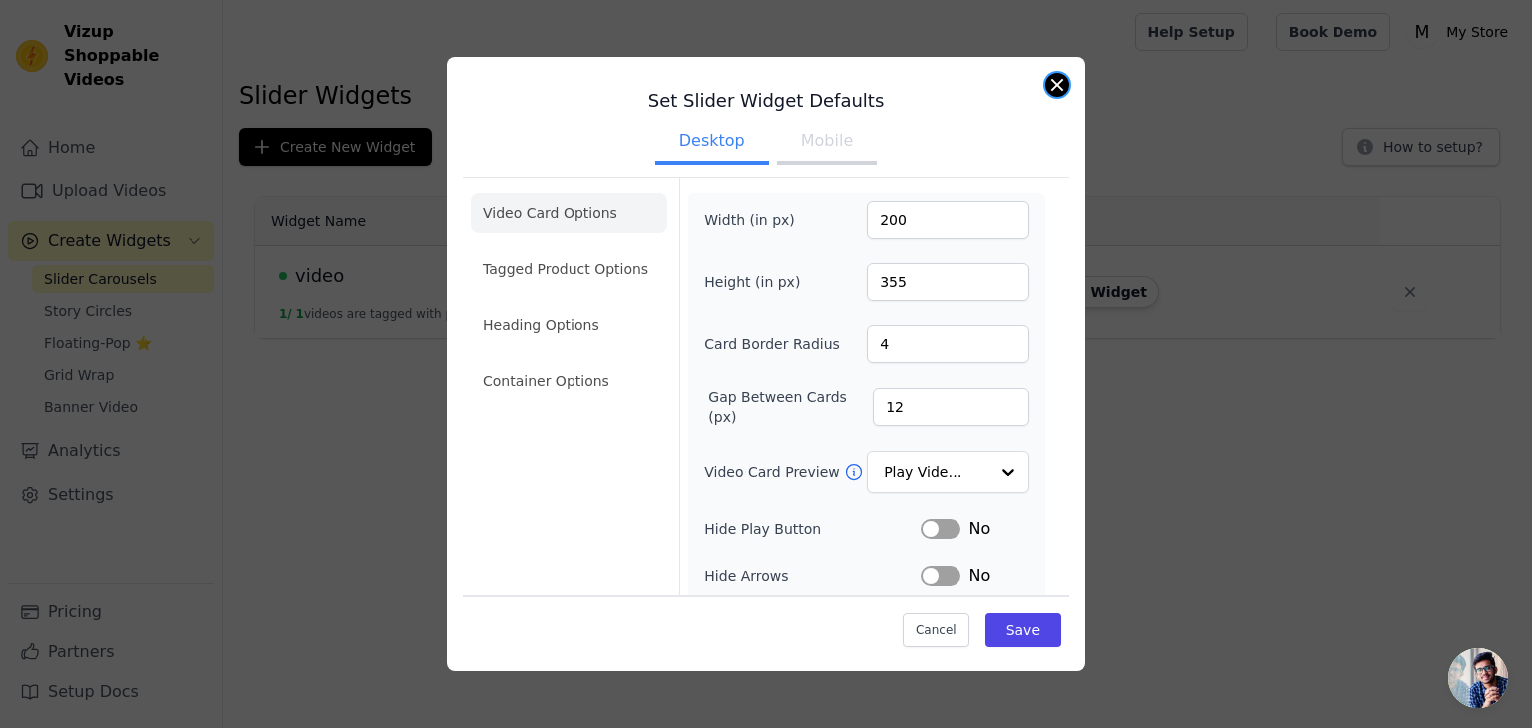
click at [1045, 85] on div "Set Slider Widget Defaults Desktop Mobile Video Card Options Tagged Product Opt…" at bounding box center [766, 364] width 638 height 614
click at [1051, 87] on button "Close modal" at bounding box center [1057, 85] width 24 height 24
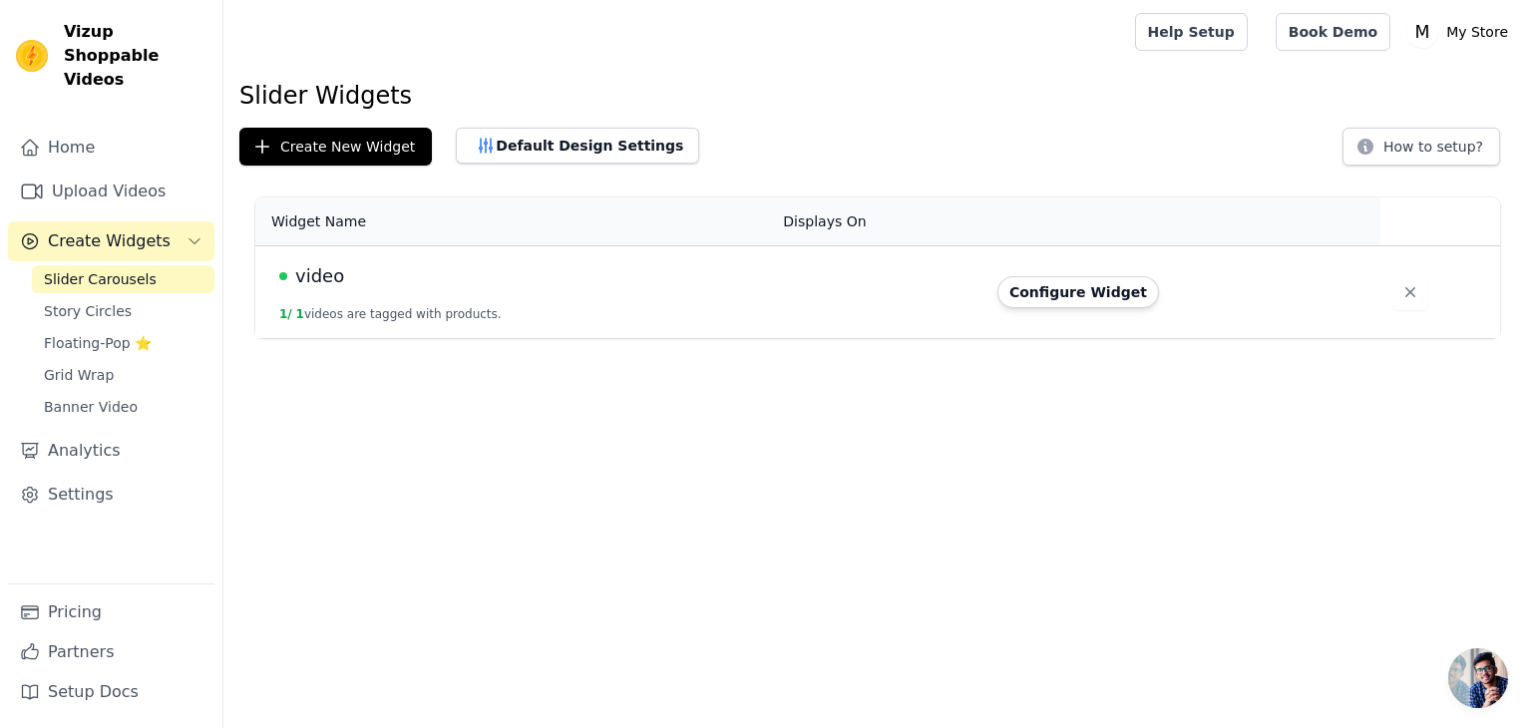
click at [1470, 680] on span "Open chat" at bounding box center [1478, 678] width 60 height 60
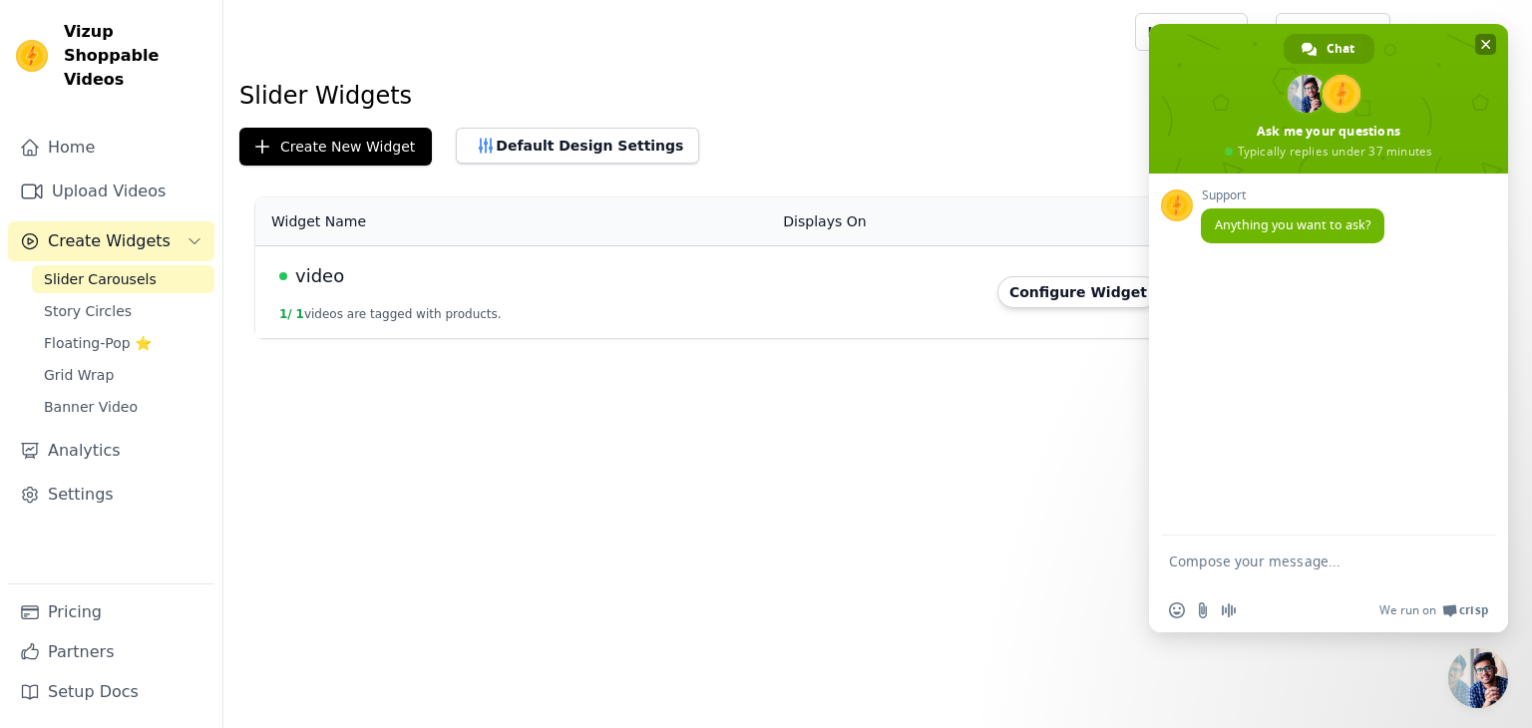
click at [1482, 34] on span "Close chat" at bounding box center [1485, 44] width 21 height 21
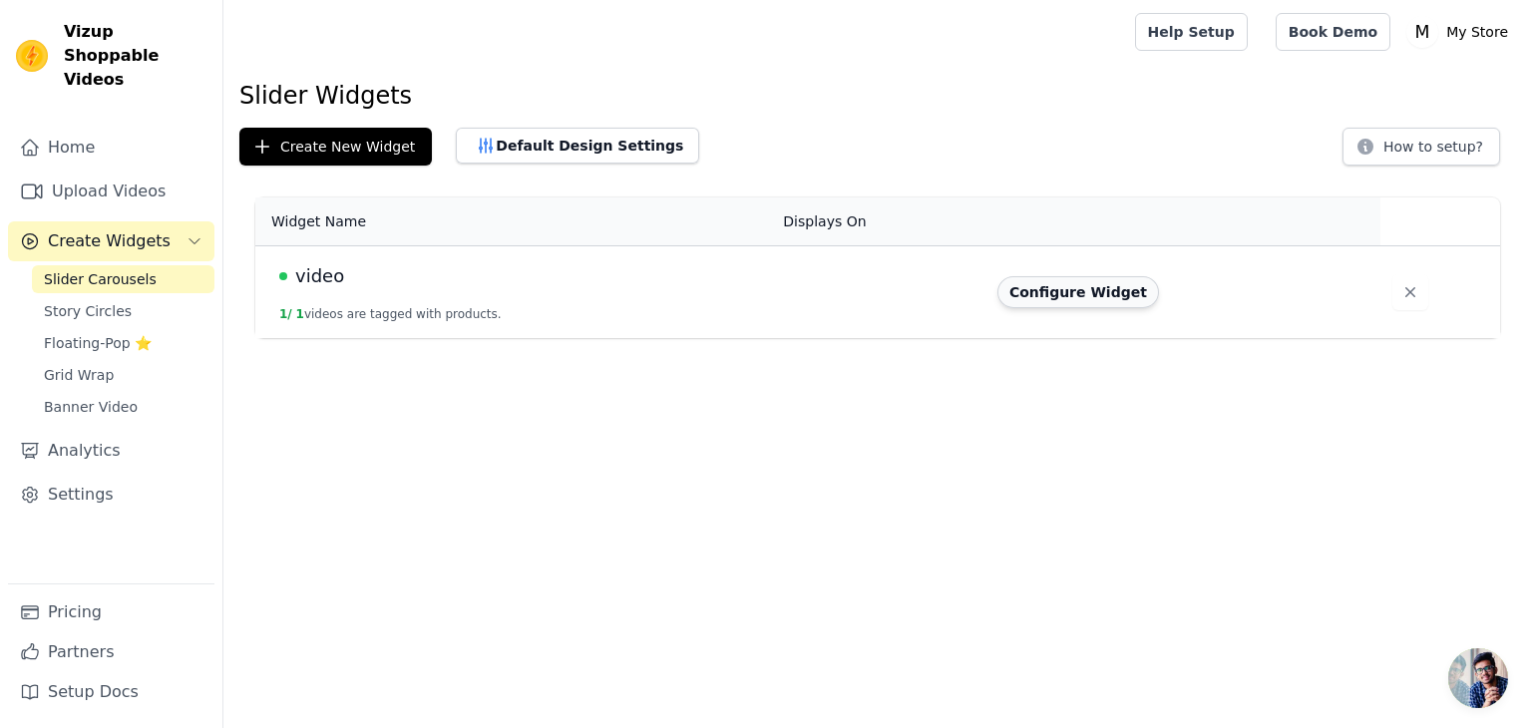
click at [1055, 296] on button "Configure Widget" at bounding box center [1078, 292] width 162 height 32
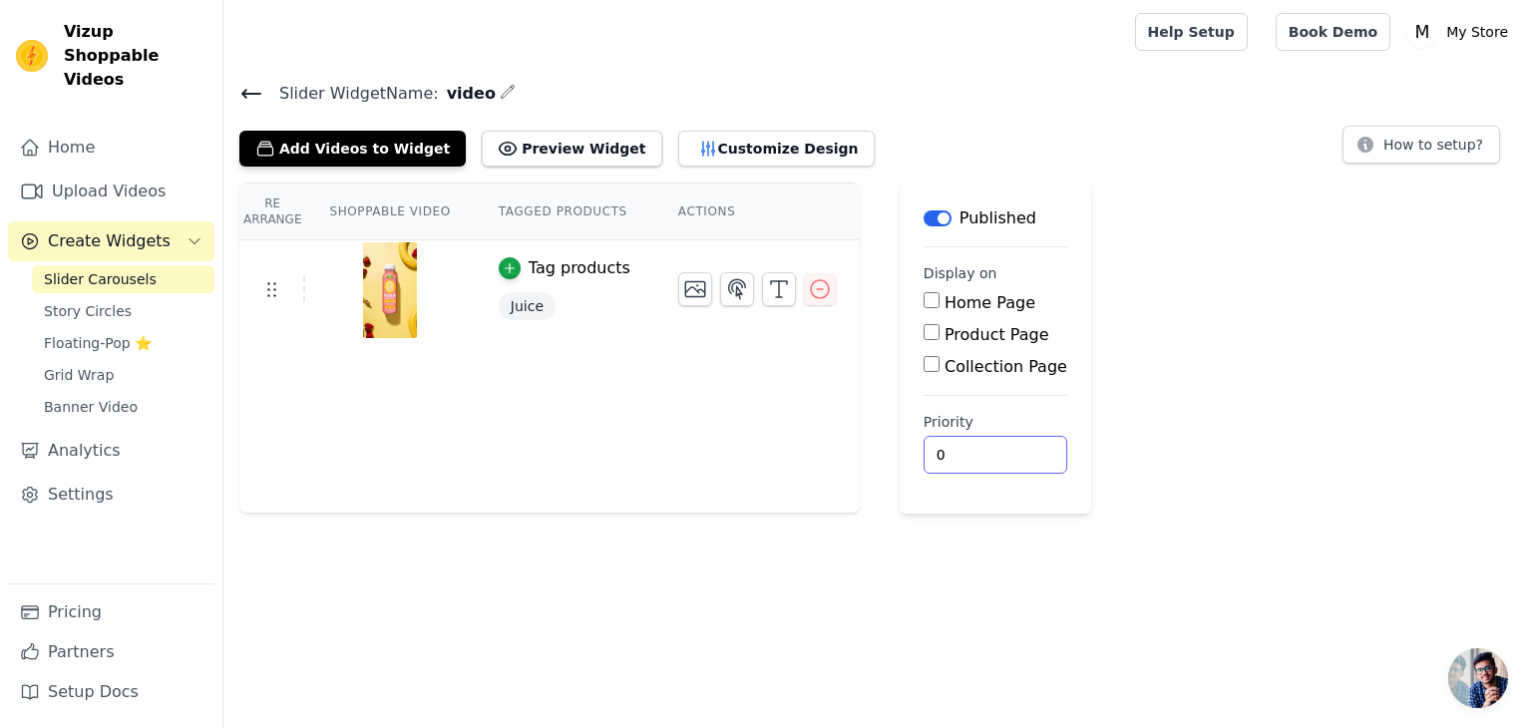
click at [924, 462] on input "0" at bounding box center [996, 455] width 144 height 38
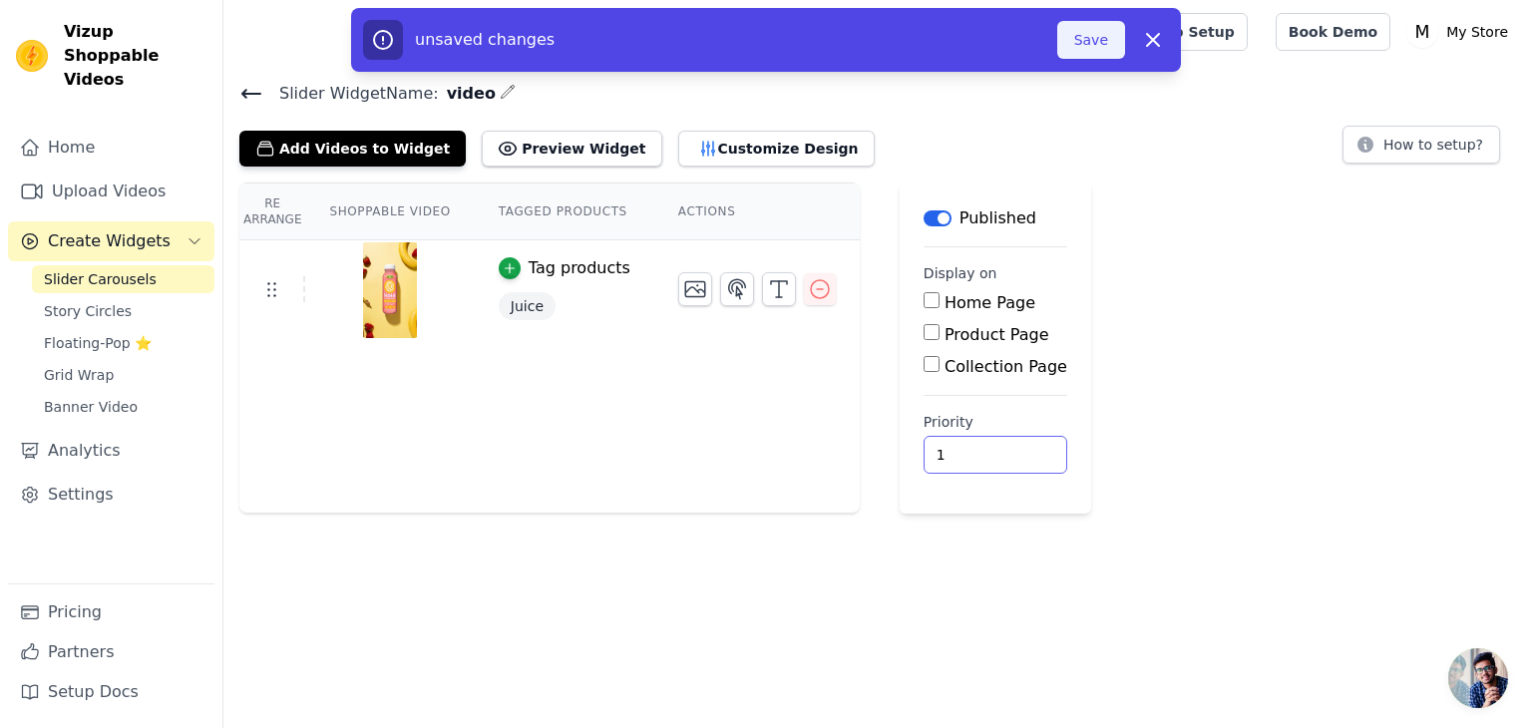
type input "1"
click at [1097, 48] on button "Save" at bounding box center [1091, 40] width 68 height 38
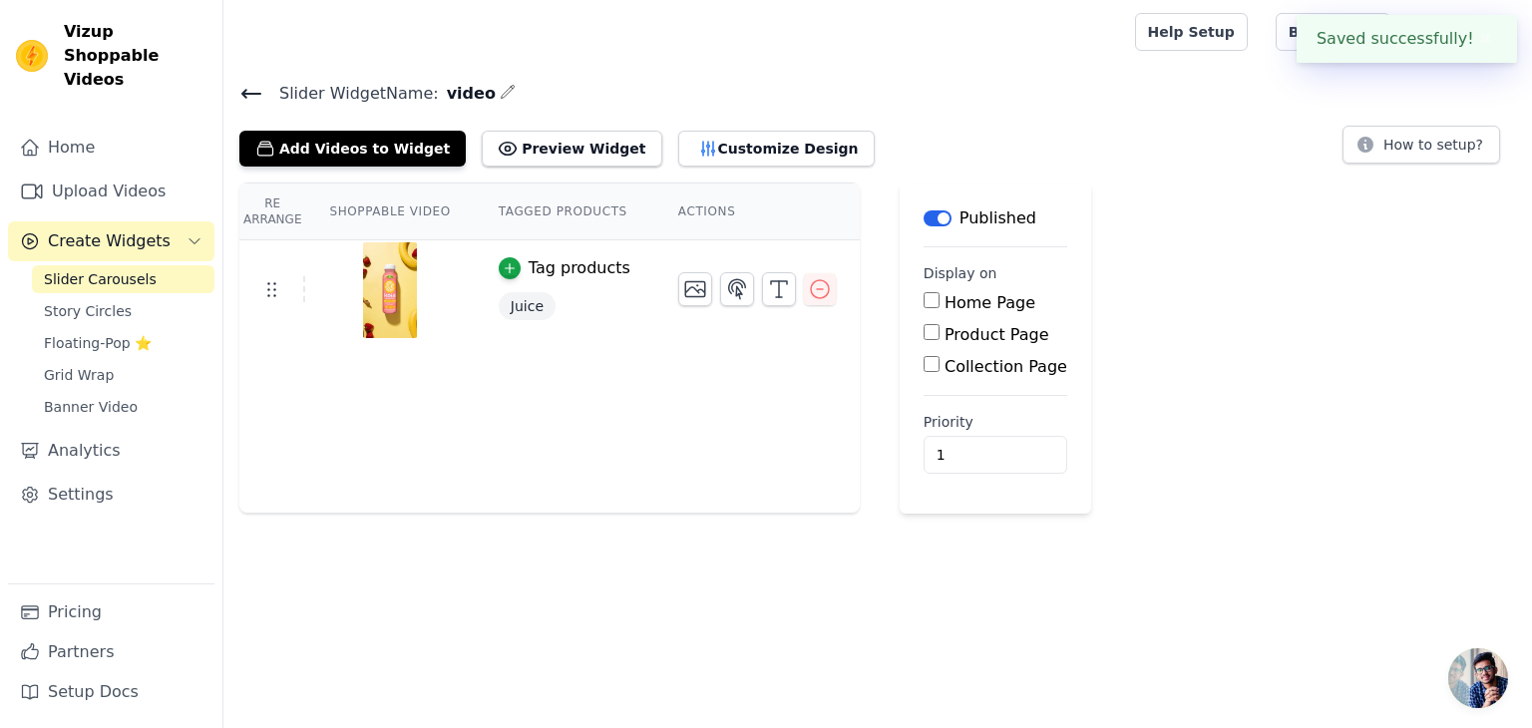
click at [924, 308] on div "Home Page" at bounding box center [996, 303] width 144 height 24
click at [924, 302] on input "Home Page" at bounding box center [932, 300] width 16 height 16
checkbox input "true"
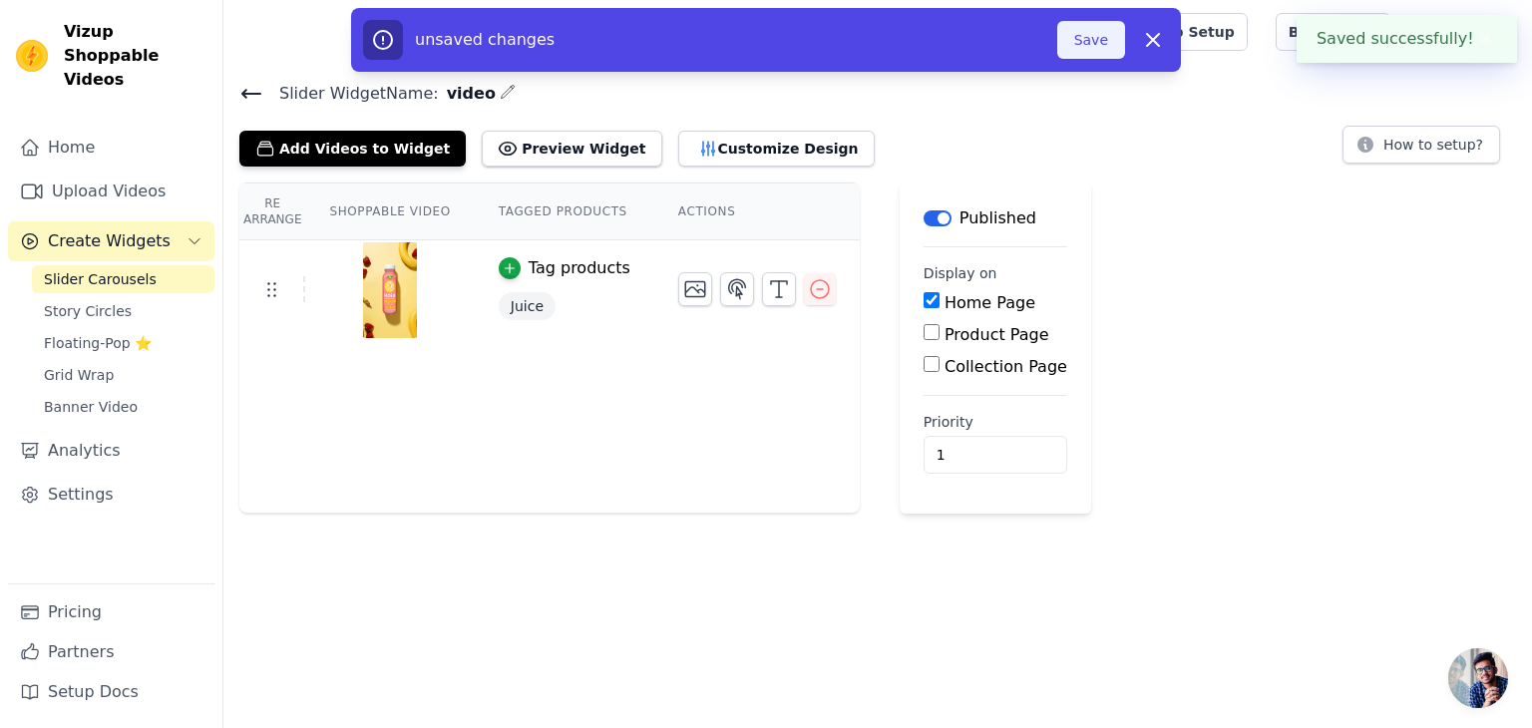
click at [1088, 37] on button "Save" at bounding box center [1091, 40] width 68 height 38
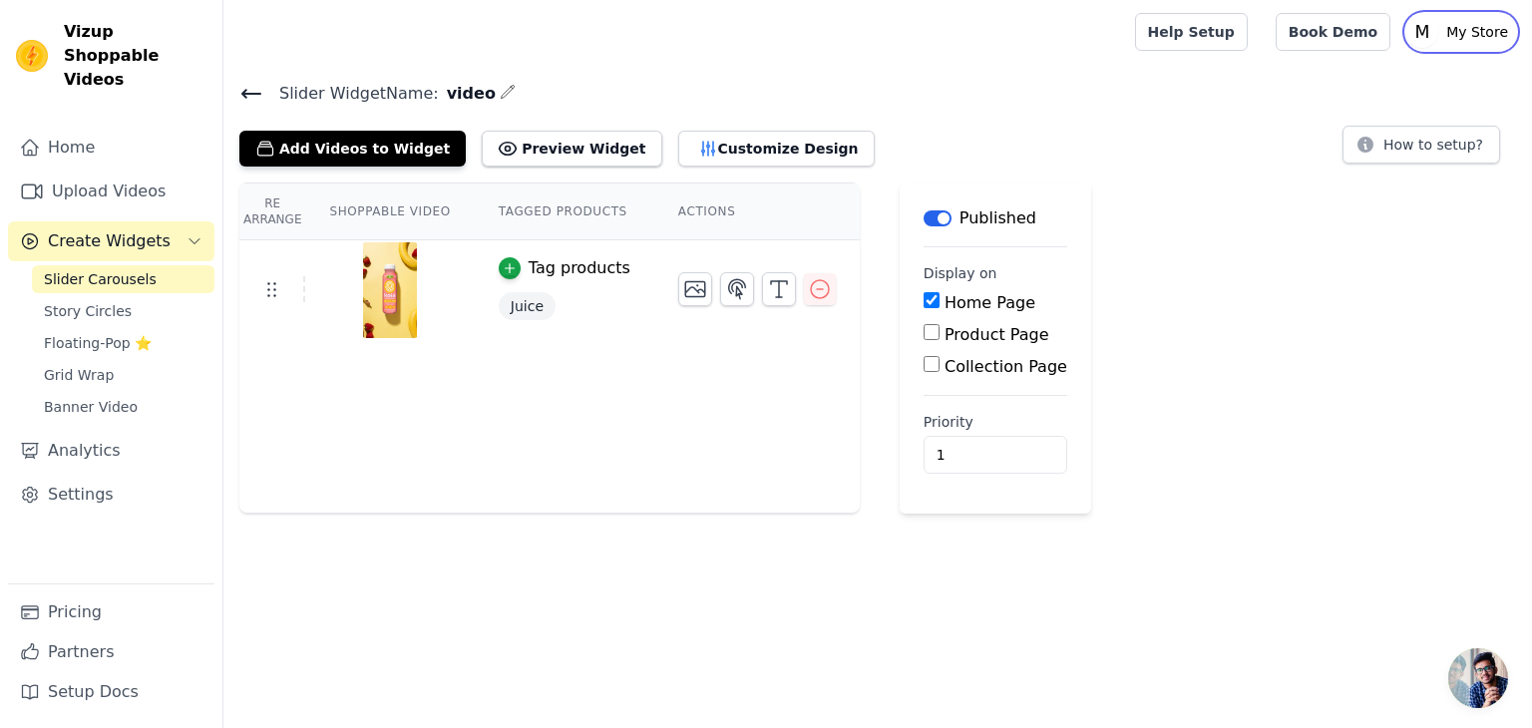
click at [1479, 24] on p "My Store" at bounding box center [1477, 32] width 78 height 36
click at [1399, 92] on link "Settings" at bounding box center [1420, 83] width 191 height 36
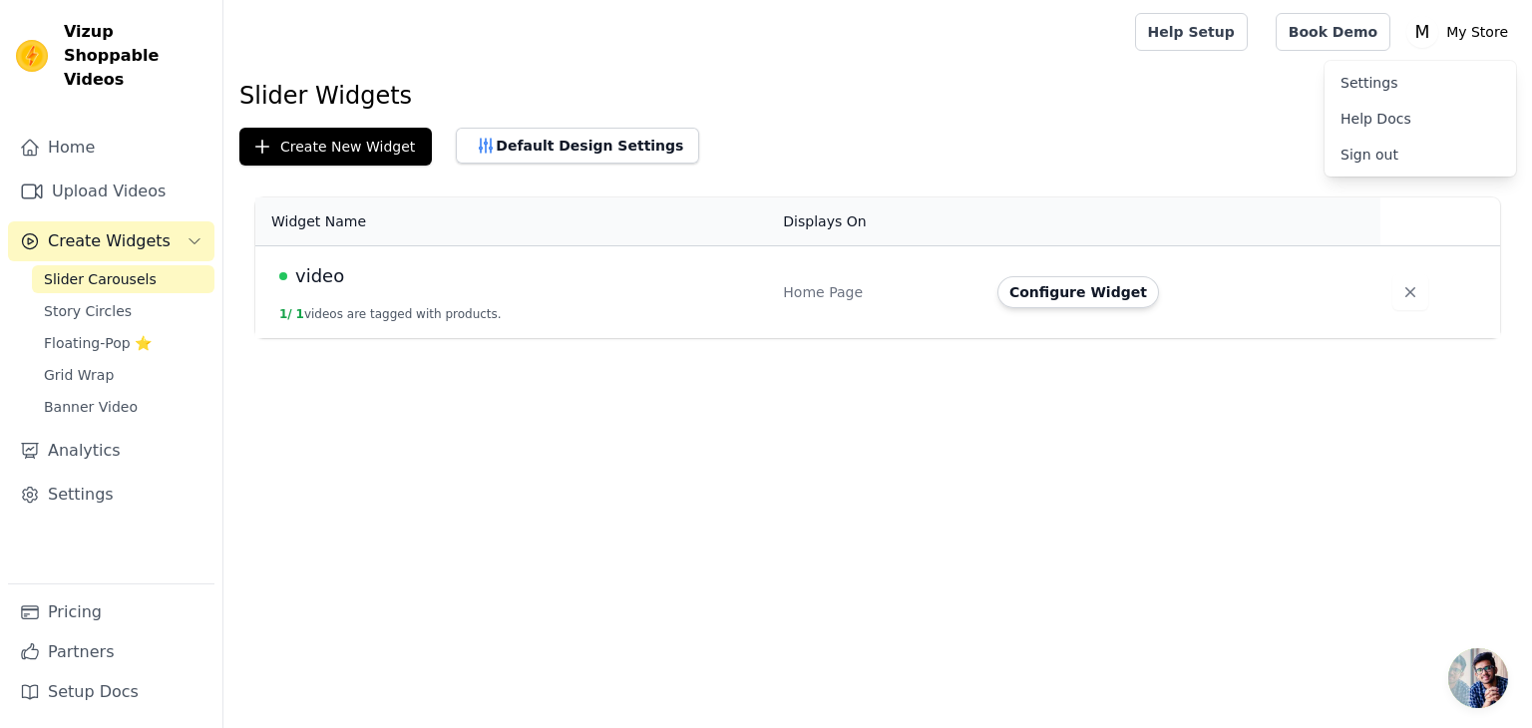
click at [335, 280] on span "video" at bounding box center [319, 276] width 49 height 28
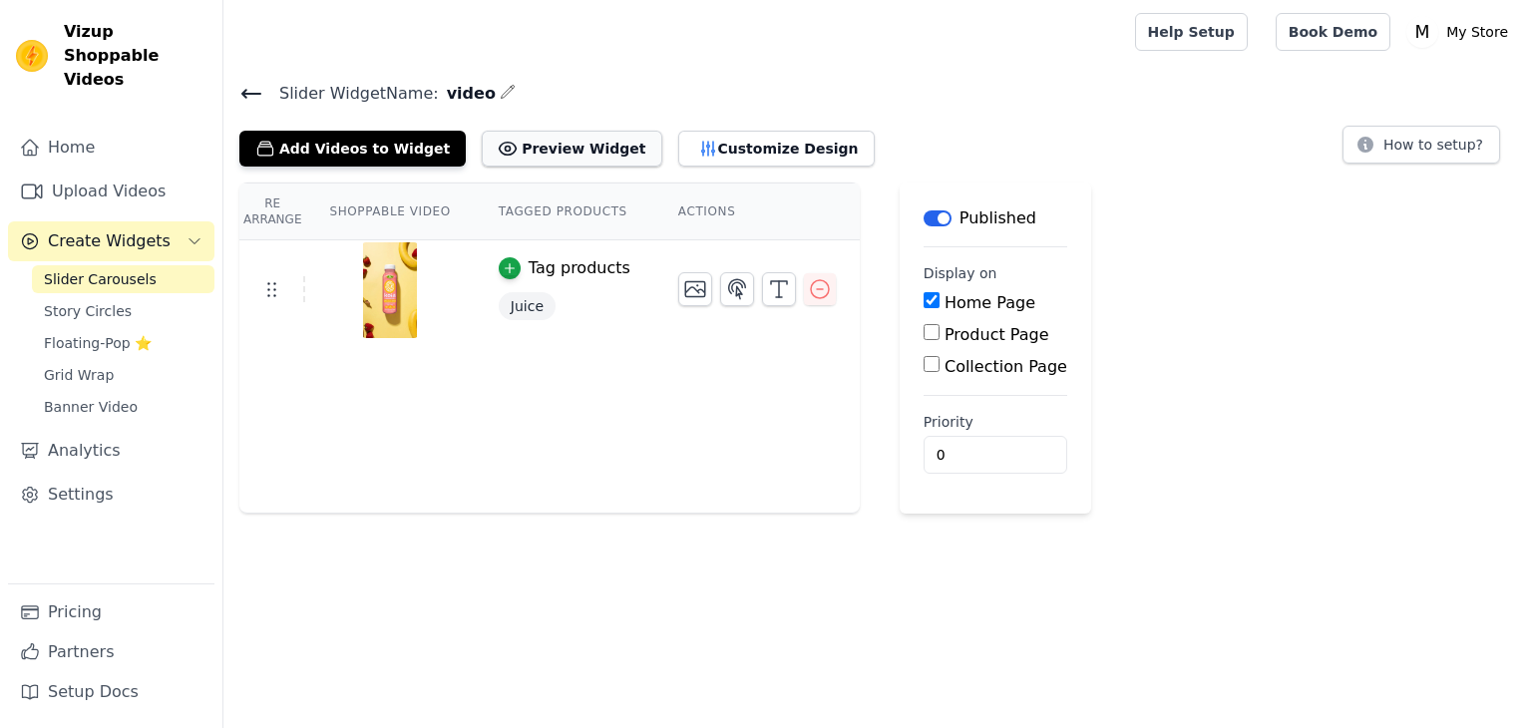
click at [530, 149] on button "Preview Widget" at bounding box center [572, 149] width 180 height 36
click at [532, 262] on div "Tag products" at bounding box center [580, 268] width 102 height 24
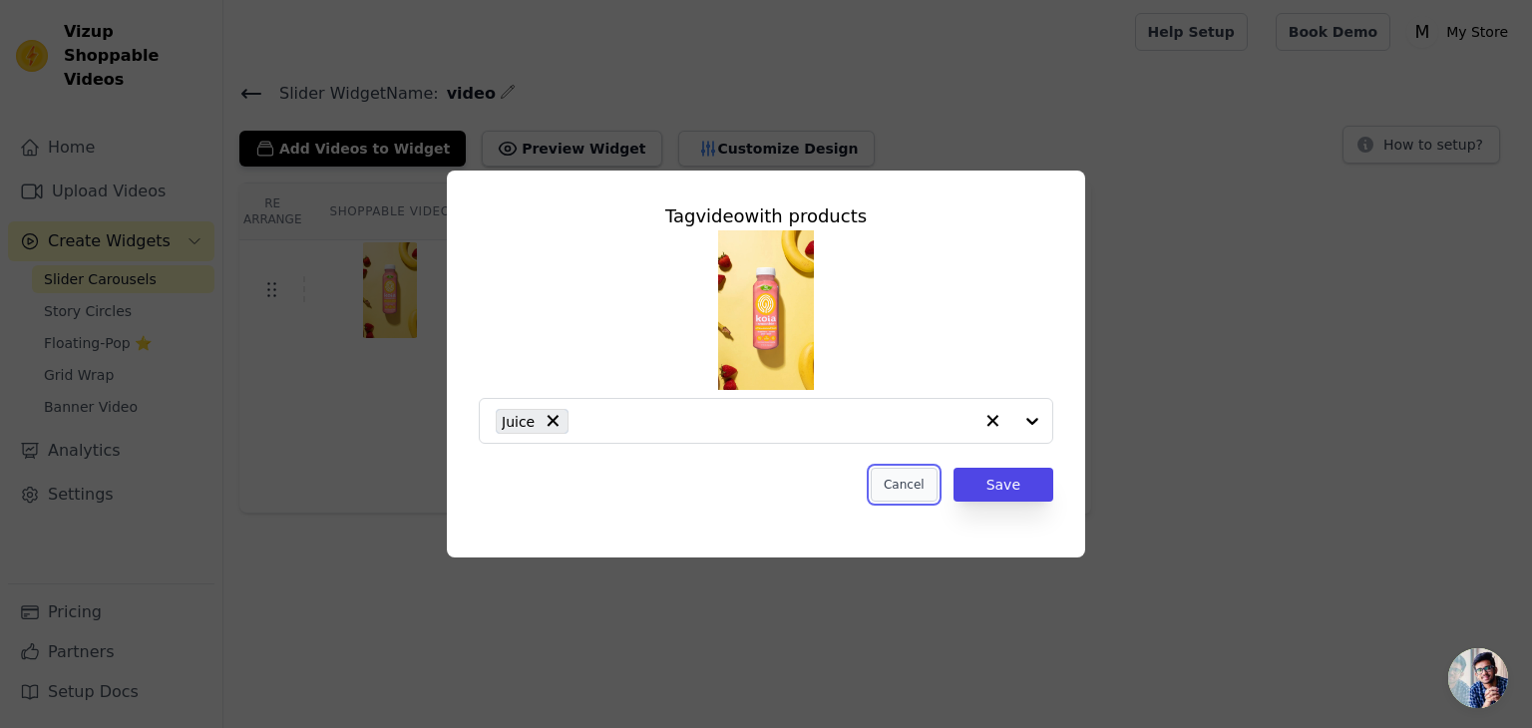
click at [913, 491] on button "Cancel" at bounding box center [904, 485] width 67 height 34
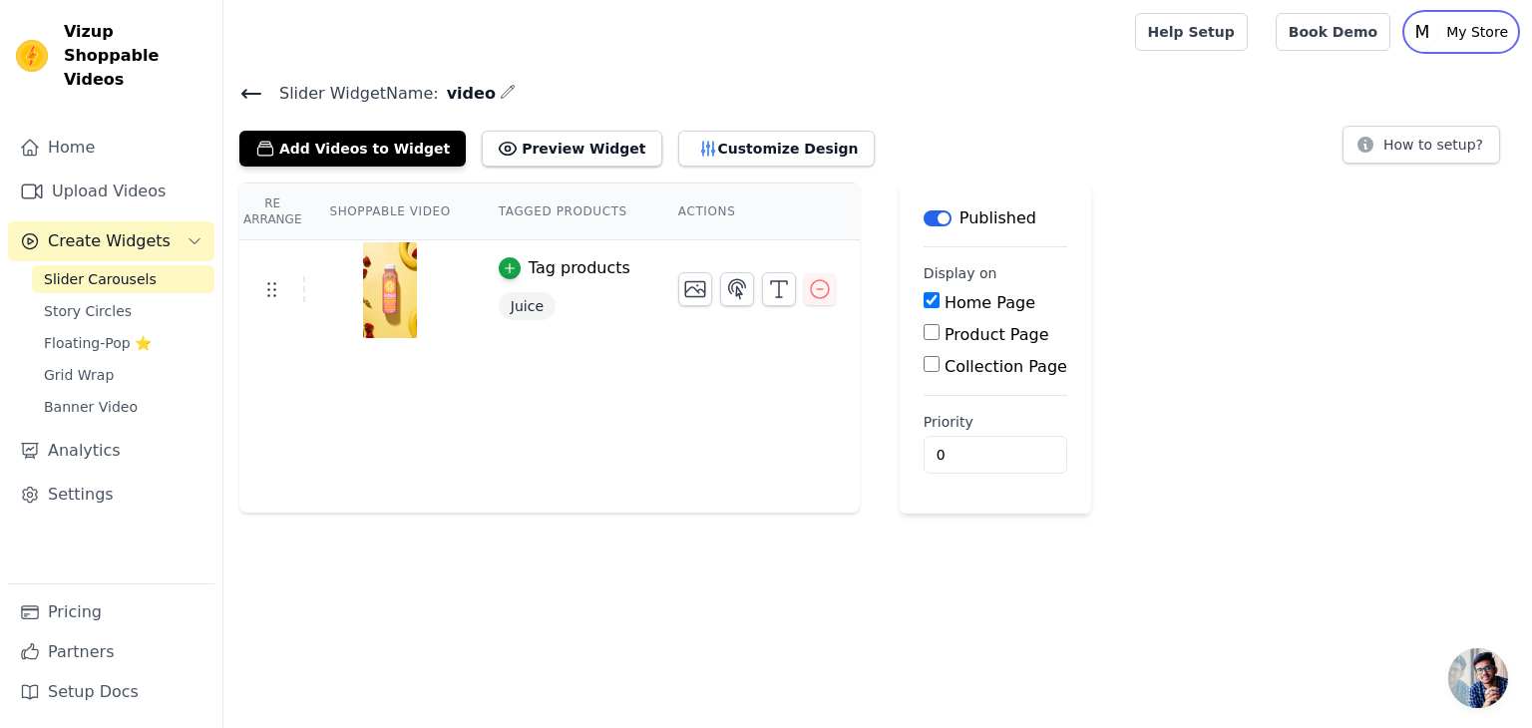
click at [1457, 33] on p "My Store" at bounding box center [1477, 32] width 78 height 36
click at [1358, 91] on link "Settings" at bounding box center [1420, 83] width 191 height 36
